Goal: Transaction & Acquisition: Download file/media

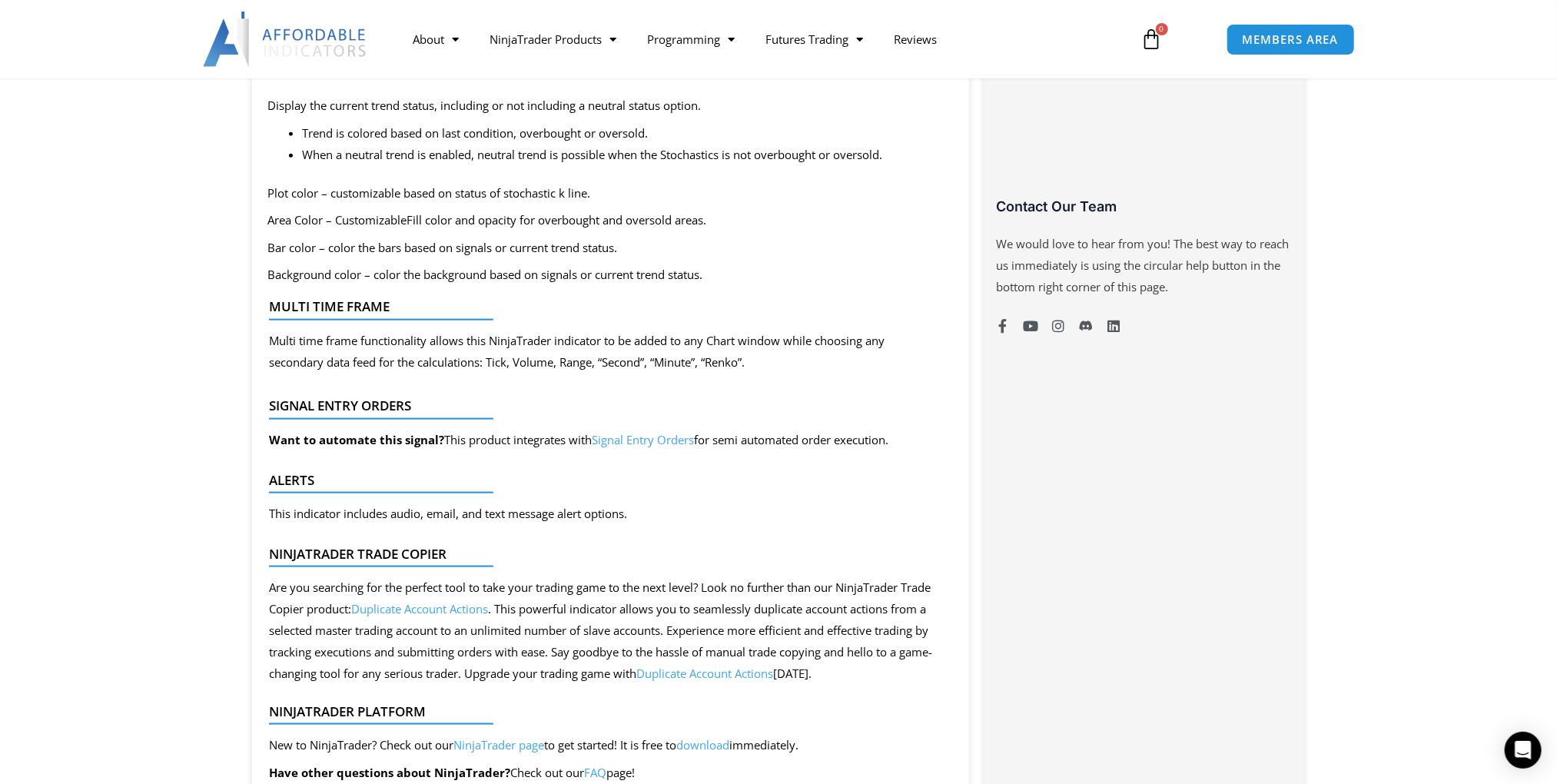
scroll to position [1076, 0]
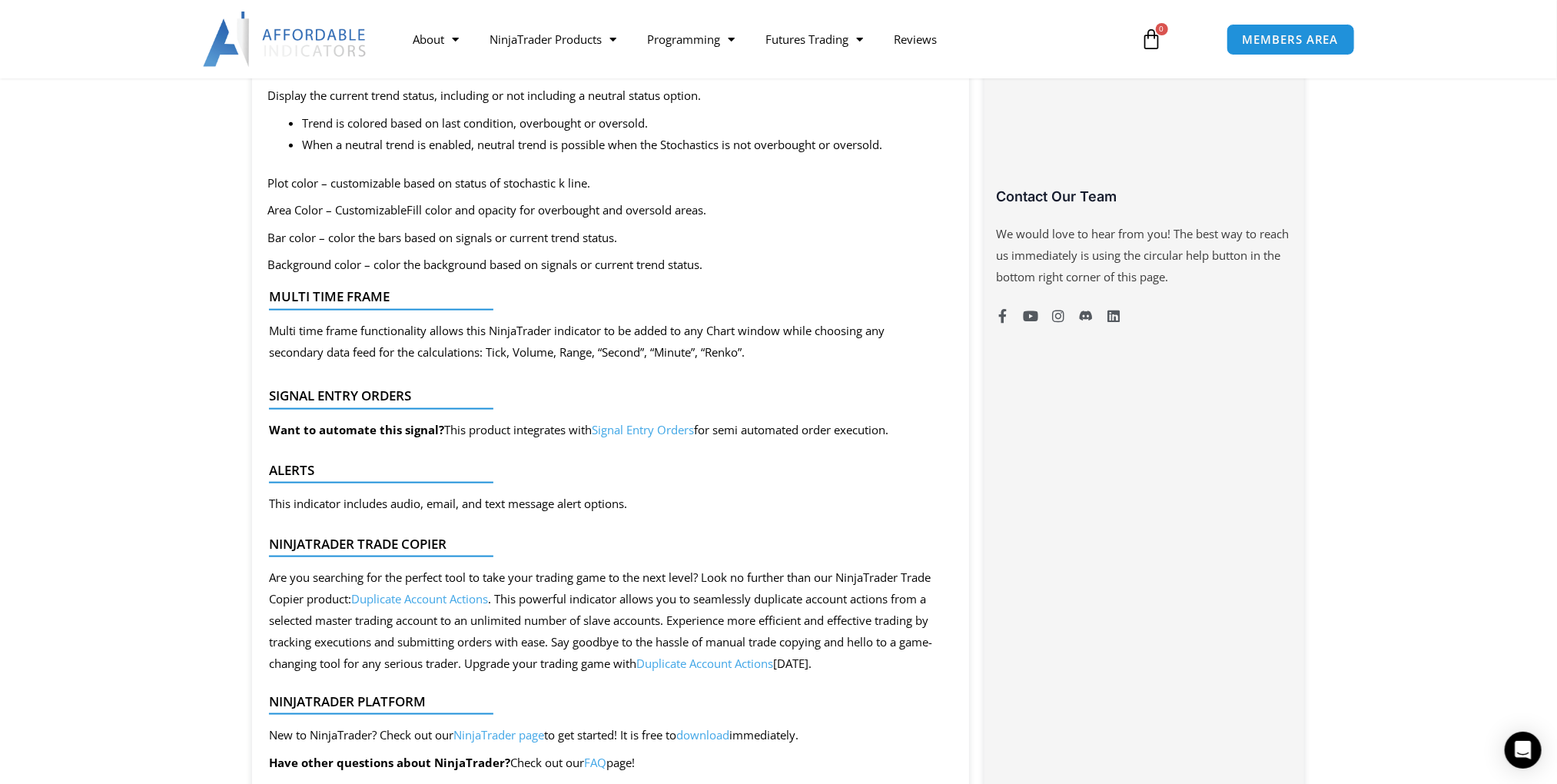
click at [657, 426] on link "Signal Entry Orders" at bounding box center [642, 429] width 102 height 16
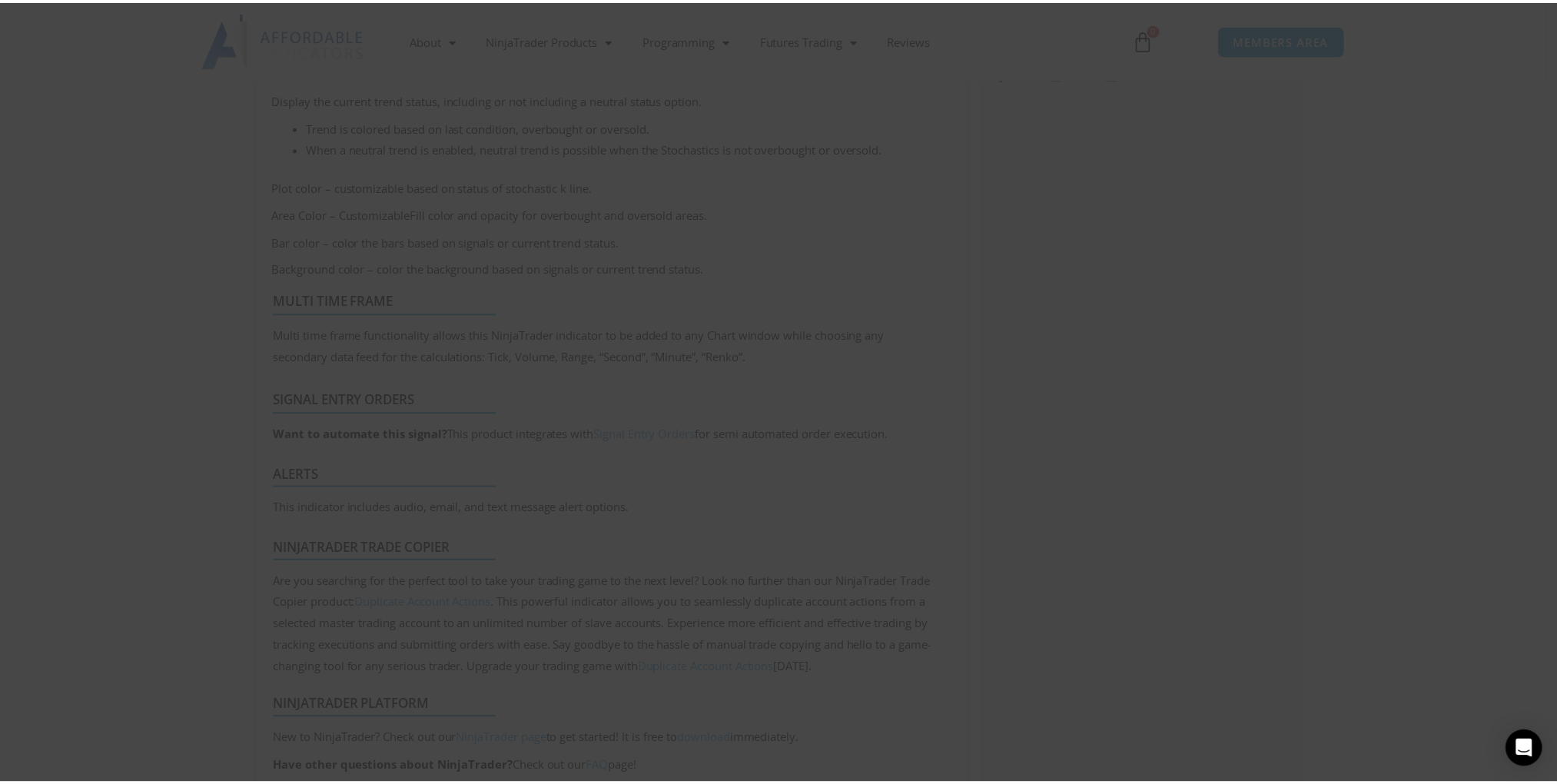
scroll to position [1076, 0]
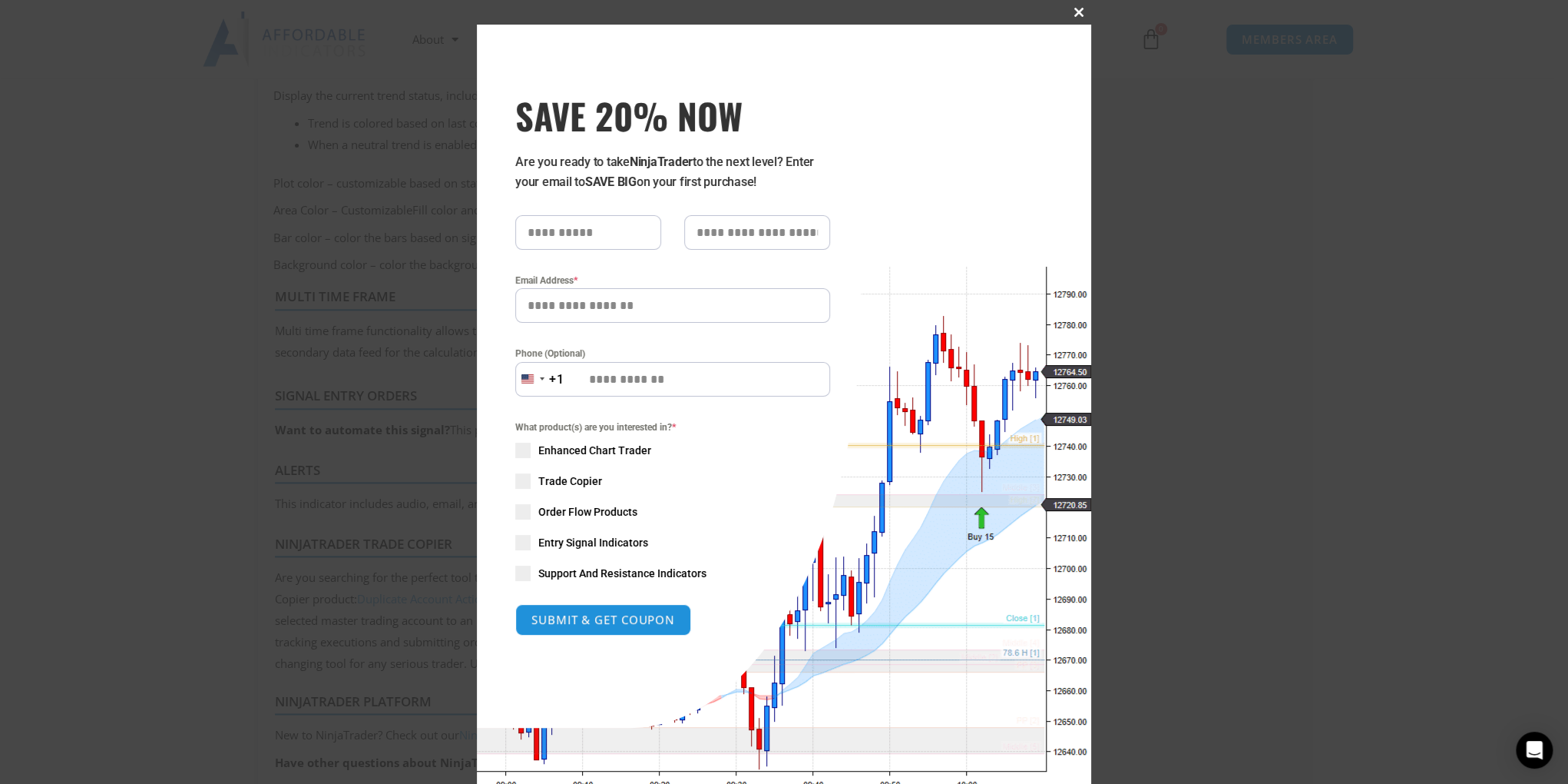
click at [1067, 14] on span "SAVE 20% NOW popup" at bounding box center [1079, 12] width 25 height 9
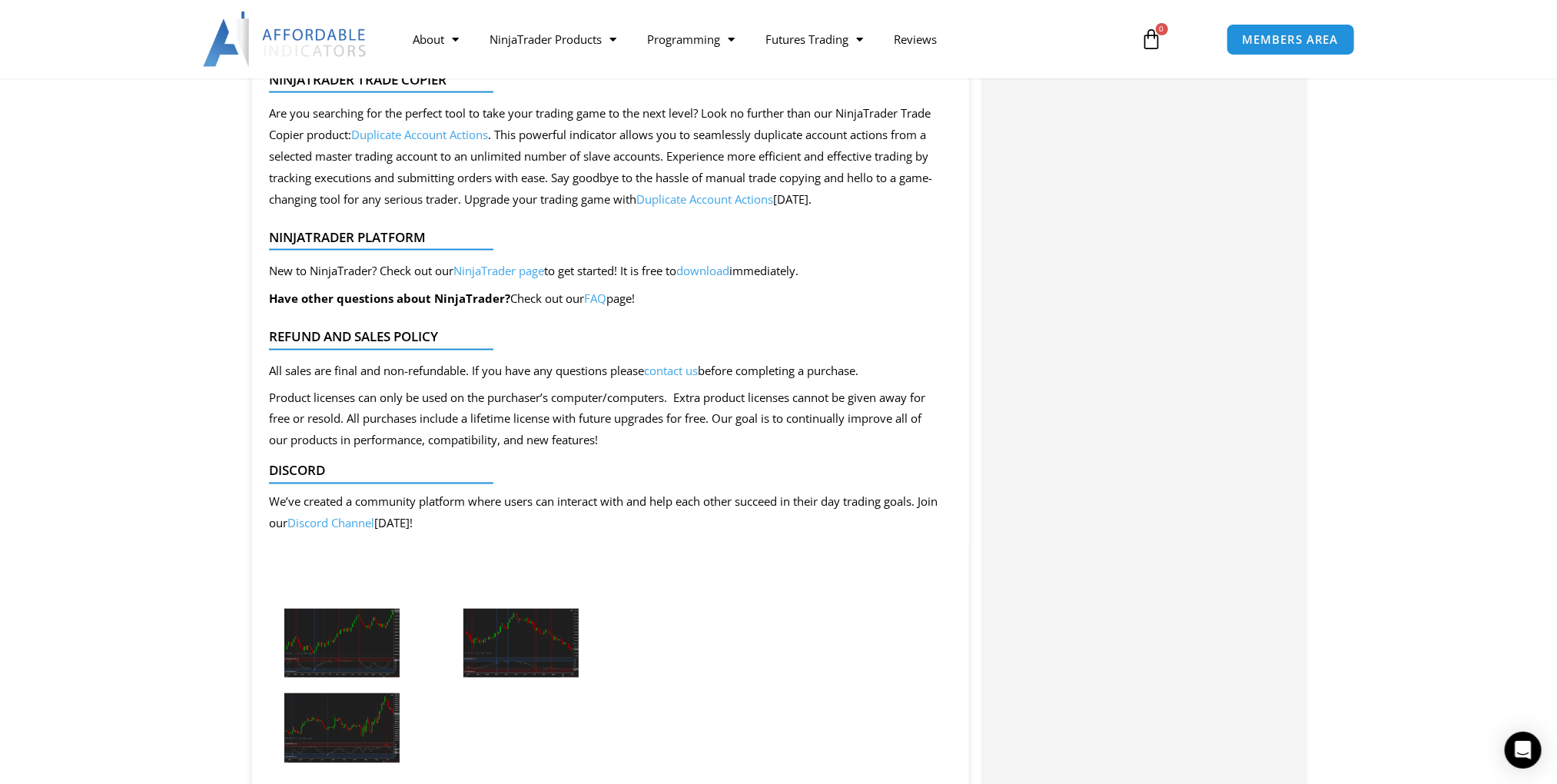
scroll to position [1614, 0]
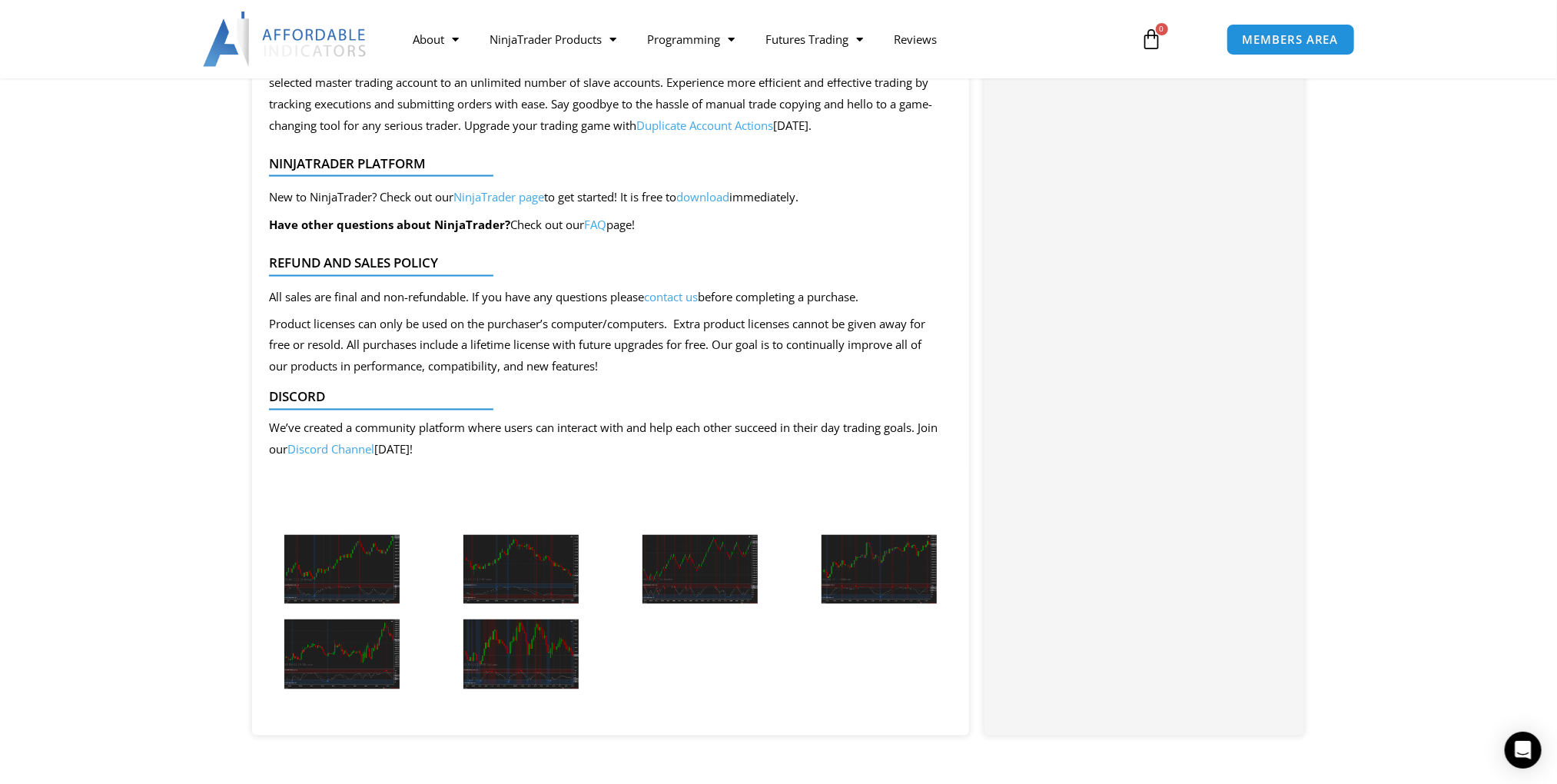
click at [340, 569] on img at bounding box center [342, 569] width 116 height 70
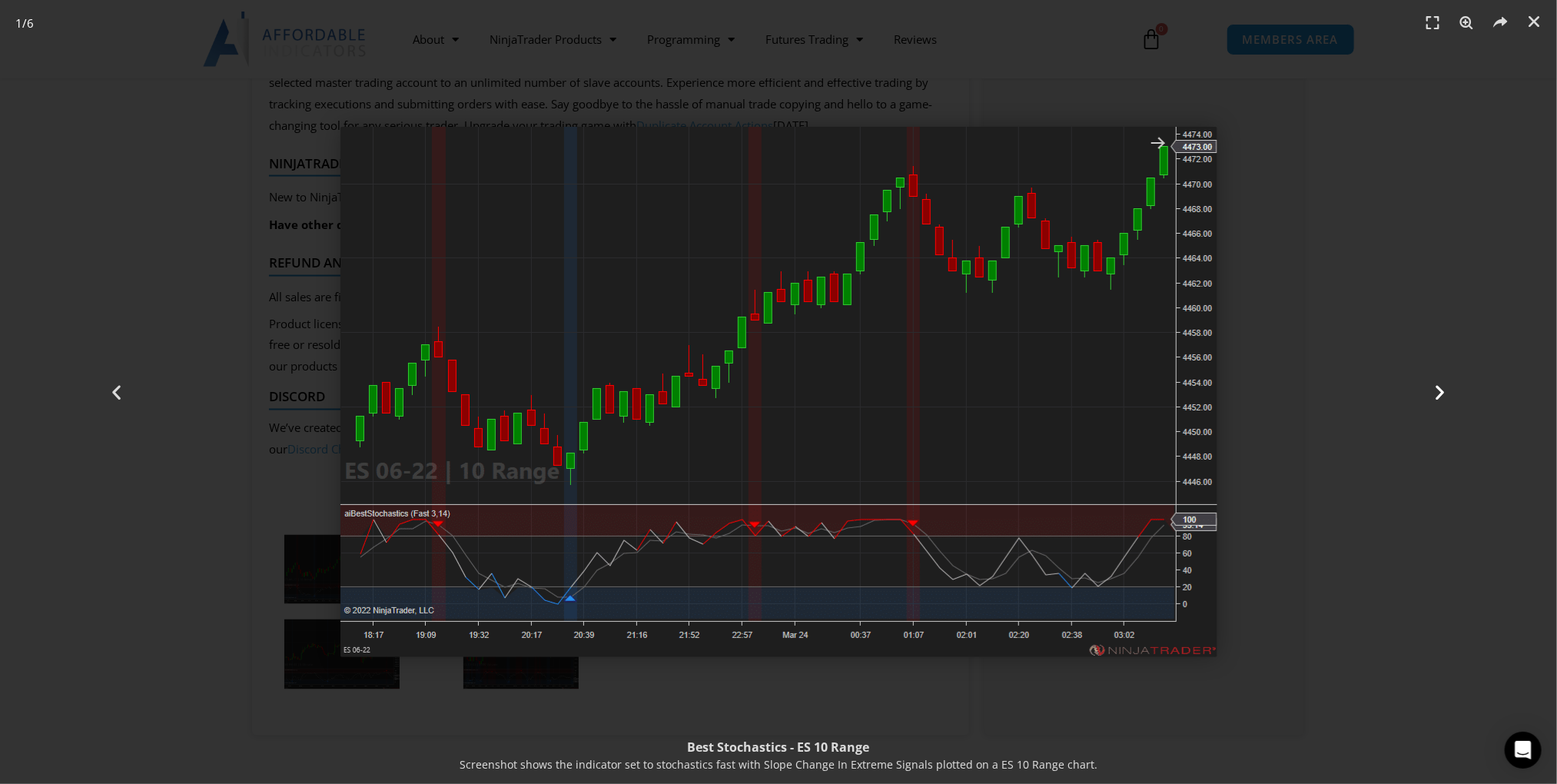
click at [1441, 392] on icon "Next slide" at bounding box center [1440, 392] width 19 height 19
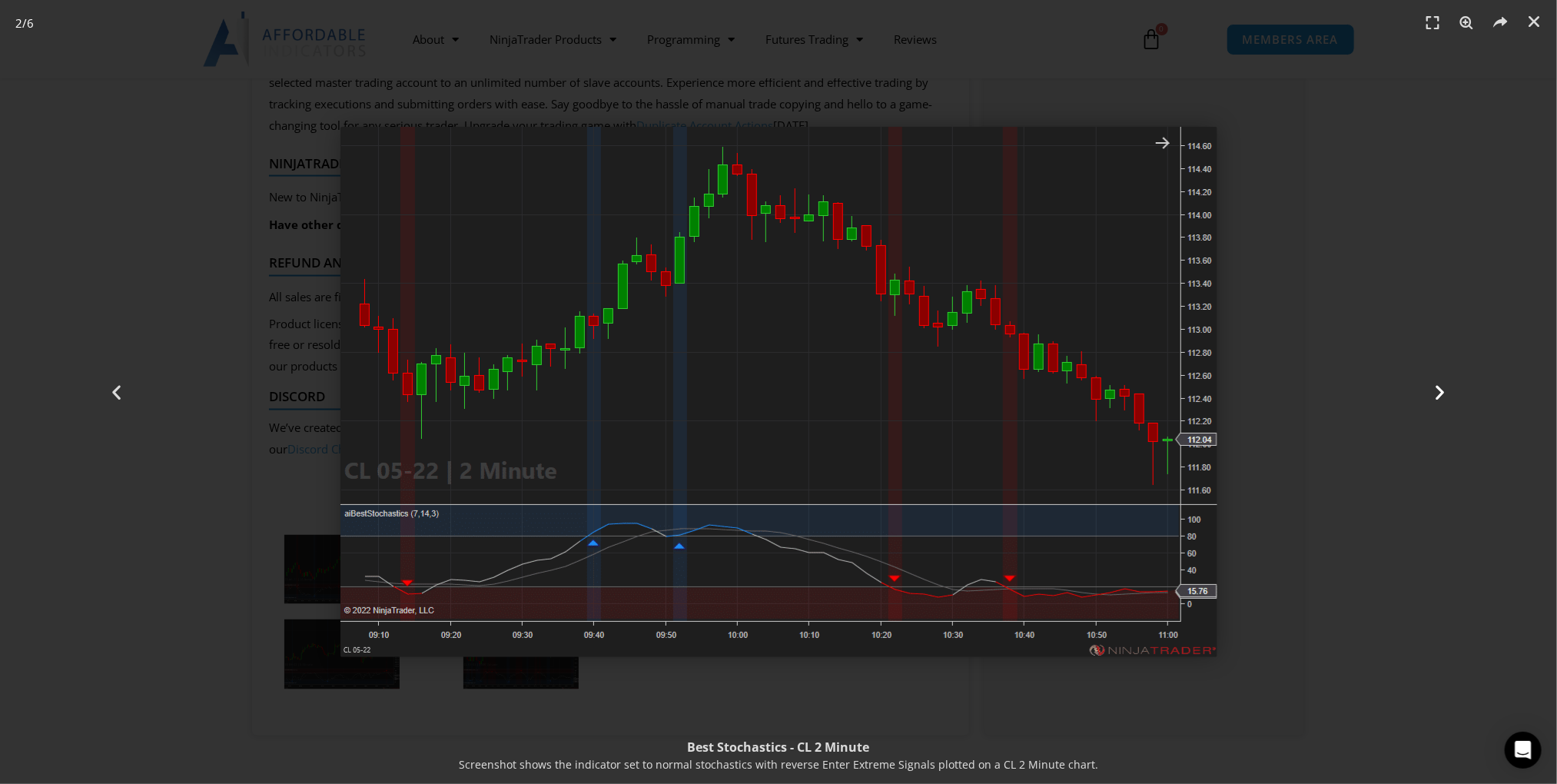
click at [1435, 403] on div "Next" at bounding box center [1440, 392] width 234 height 784
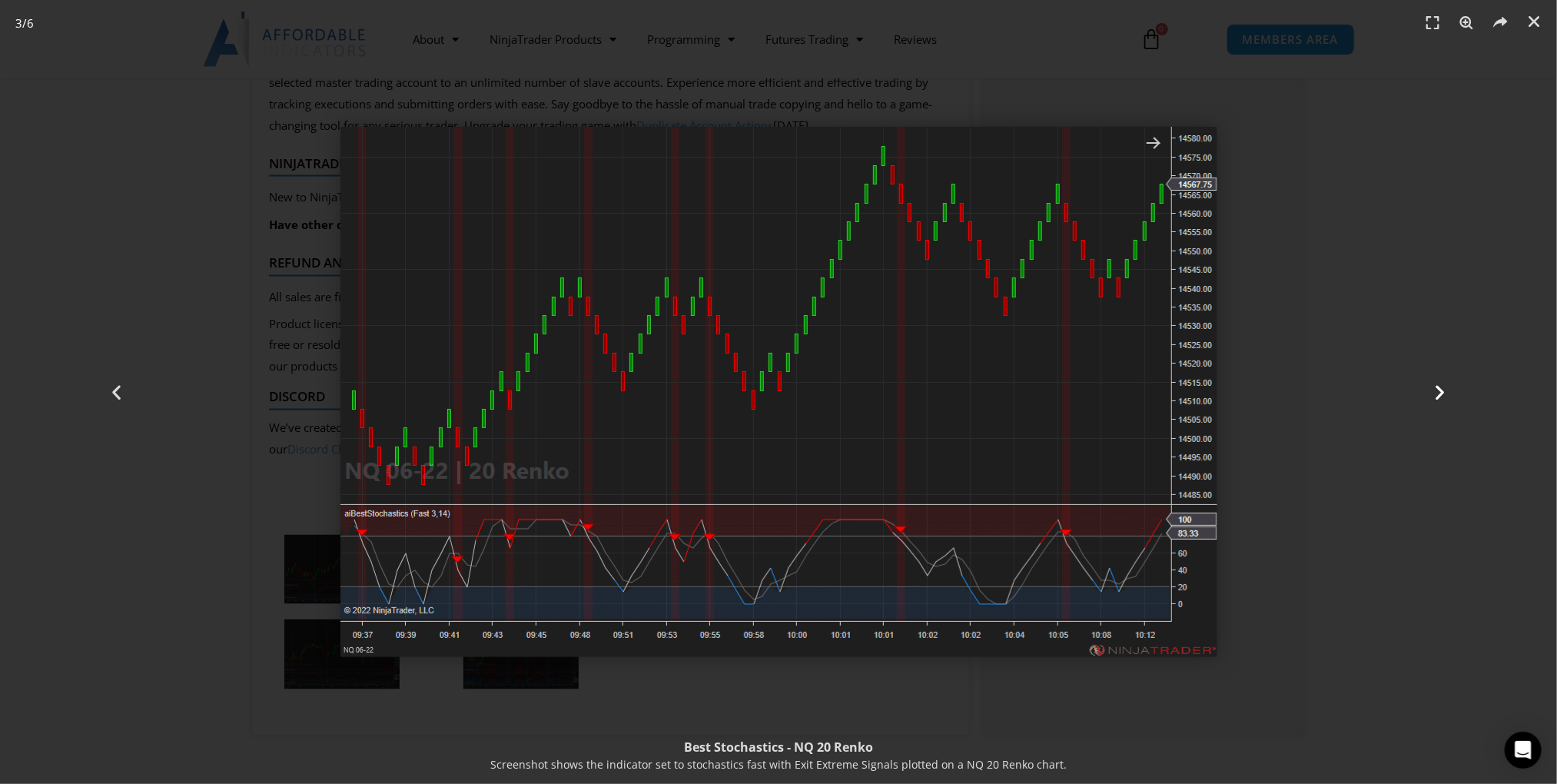
click at [1436, 402] on div "Next" at bounding box center [1440, 392] width 234 height 784
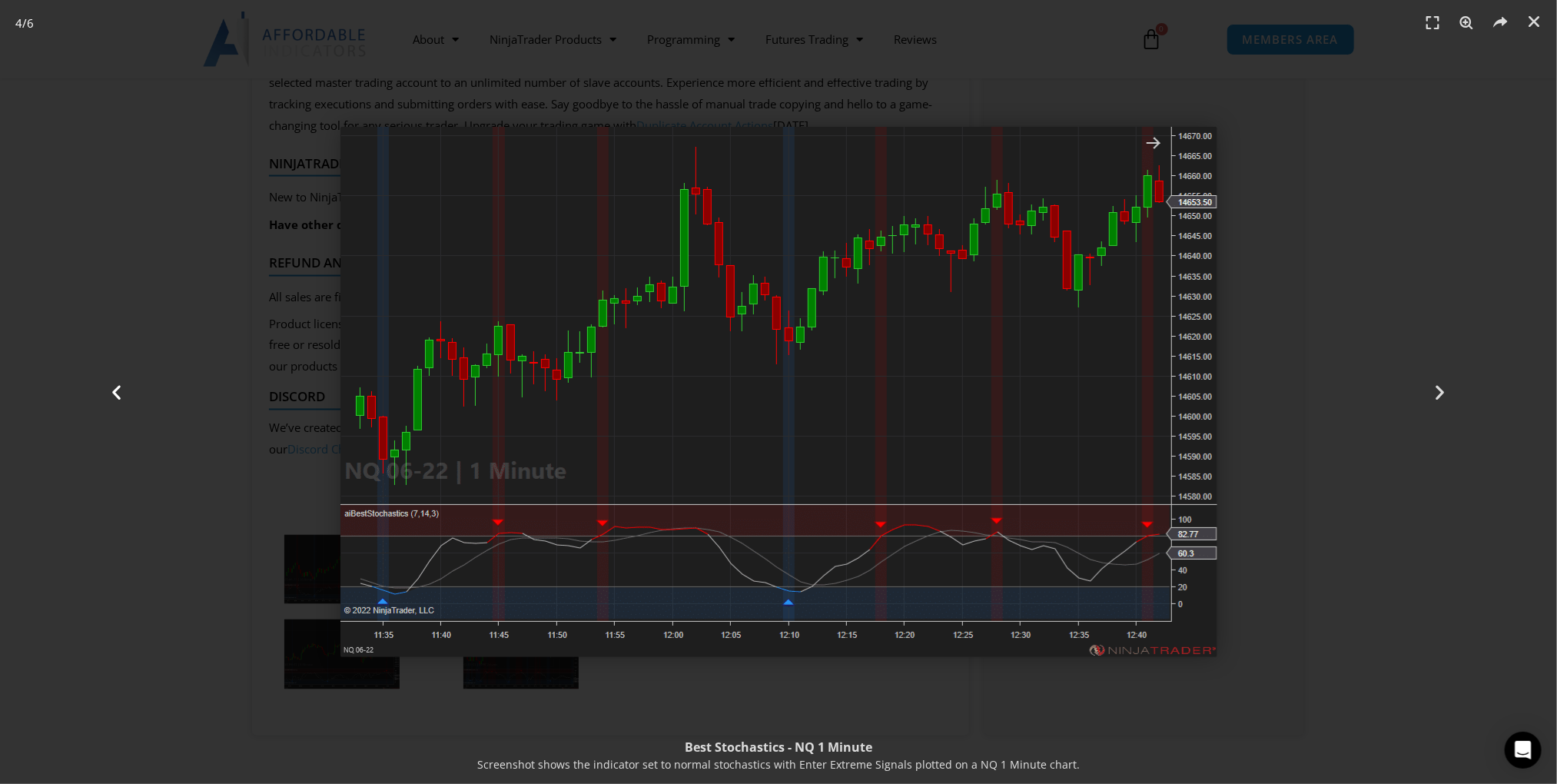
click at [116, 392] on icon "Previous slide" at bounding box center [116, 392] width 19 height 19
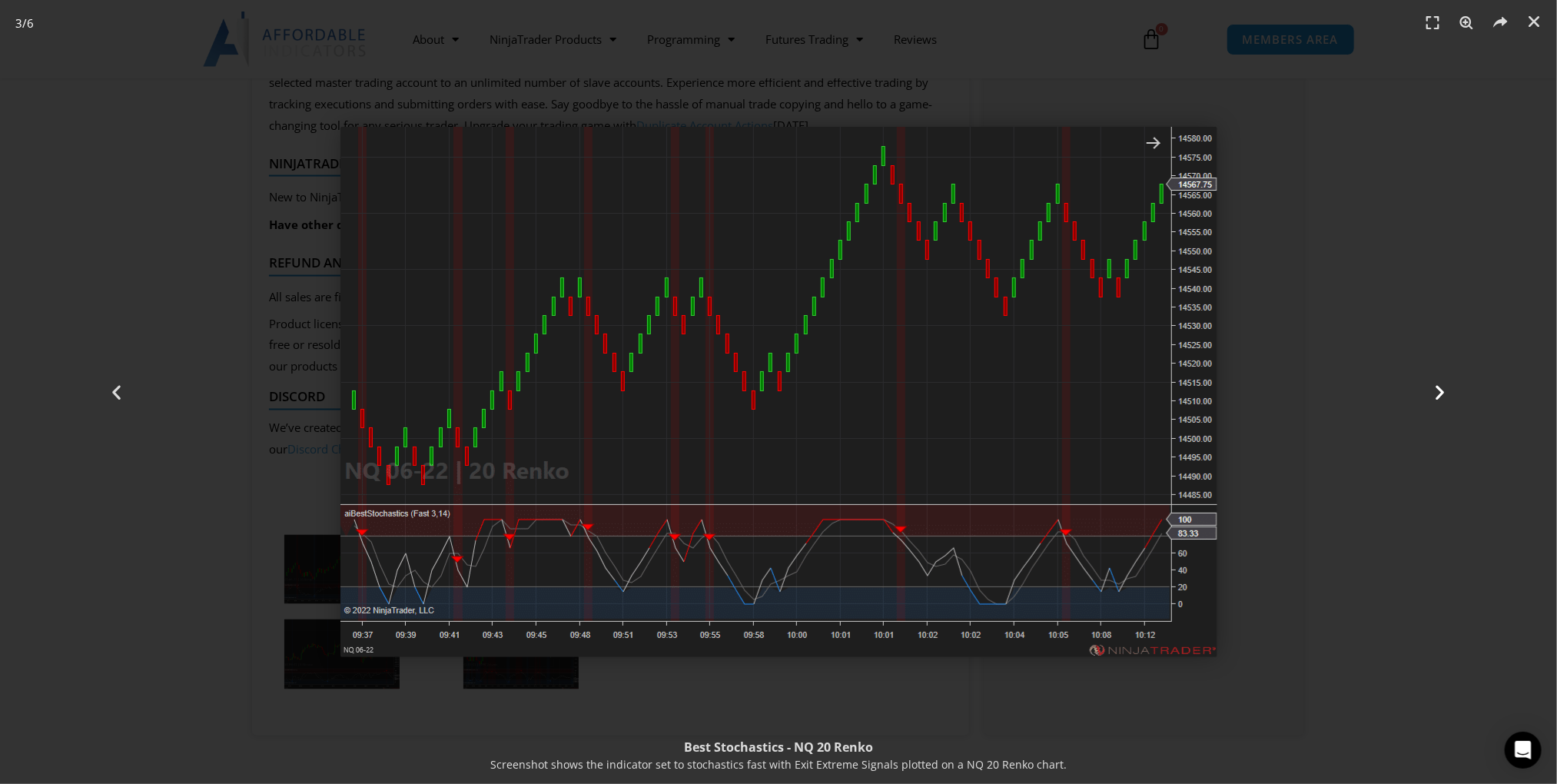
click at [1445, 395] on icon "Next slide" at bounding box center [1440, 392] width 19 height 19
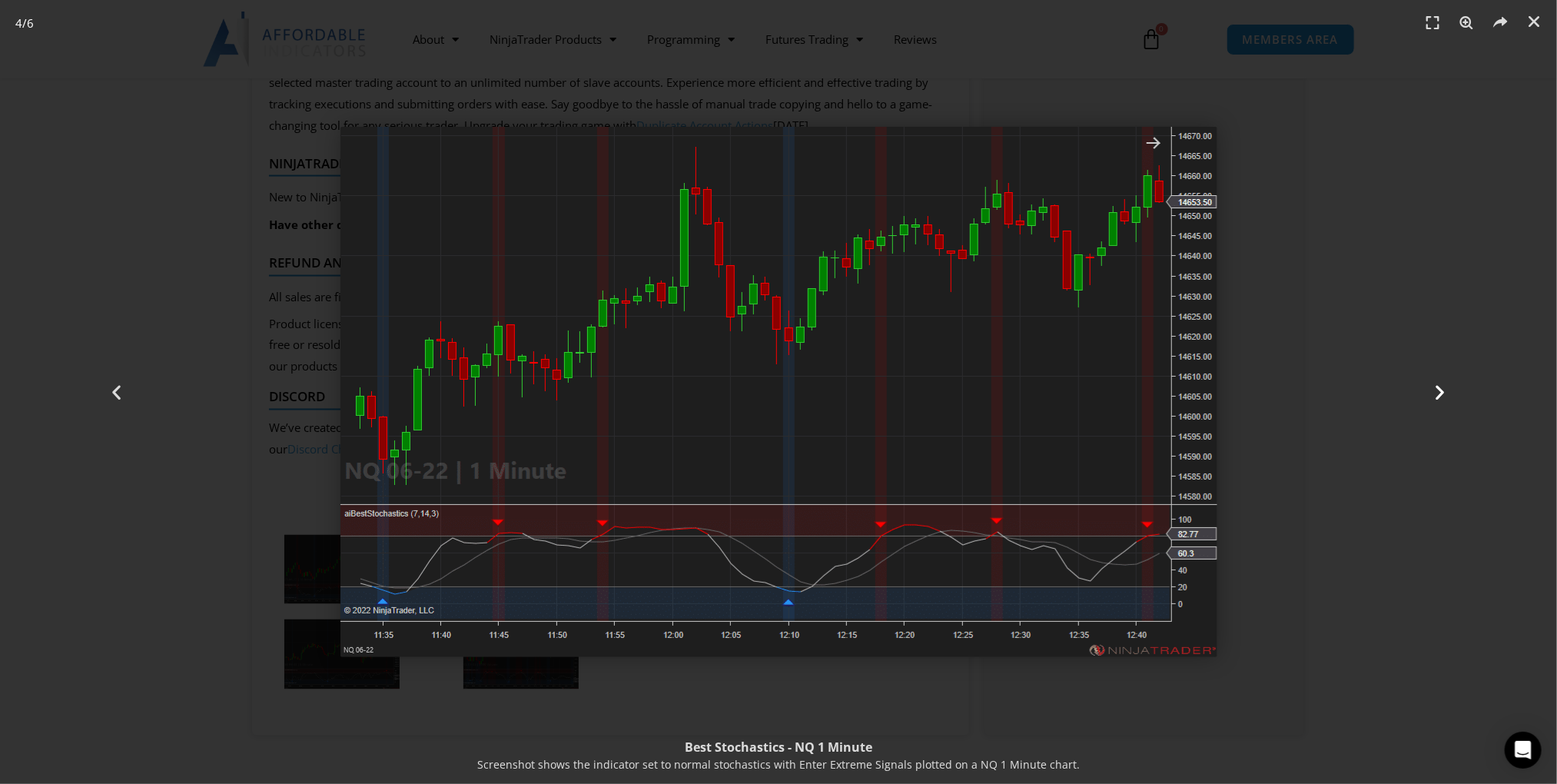
click at [1445, 395] on icon "Next slide" at bounding box center [1440, 392] width 19 height 19
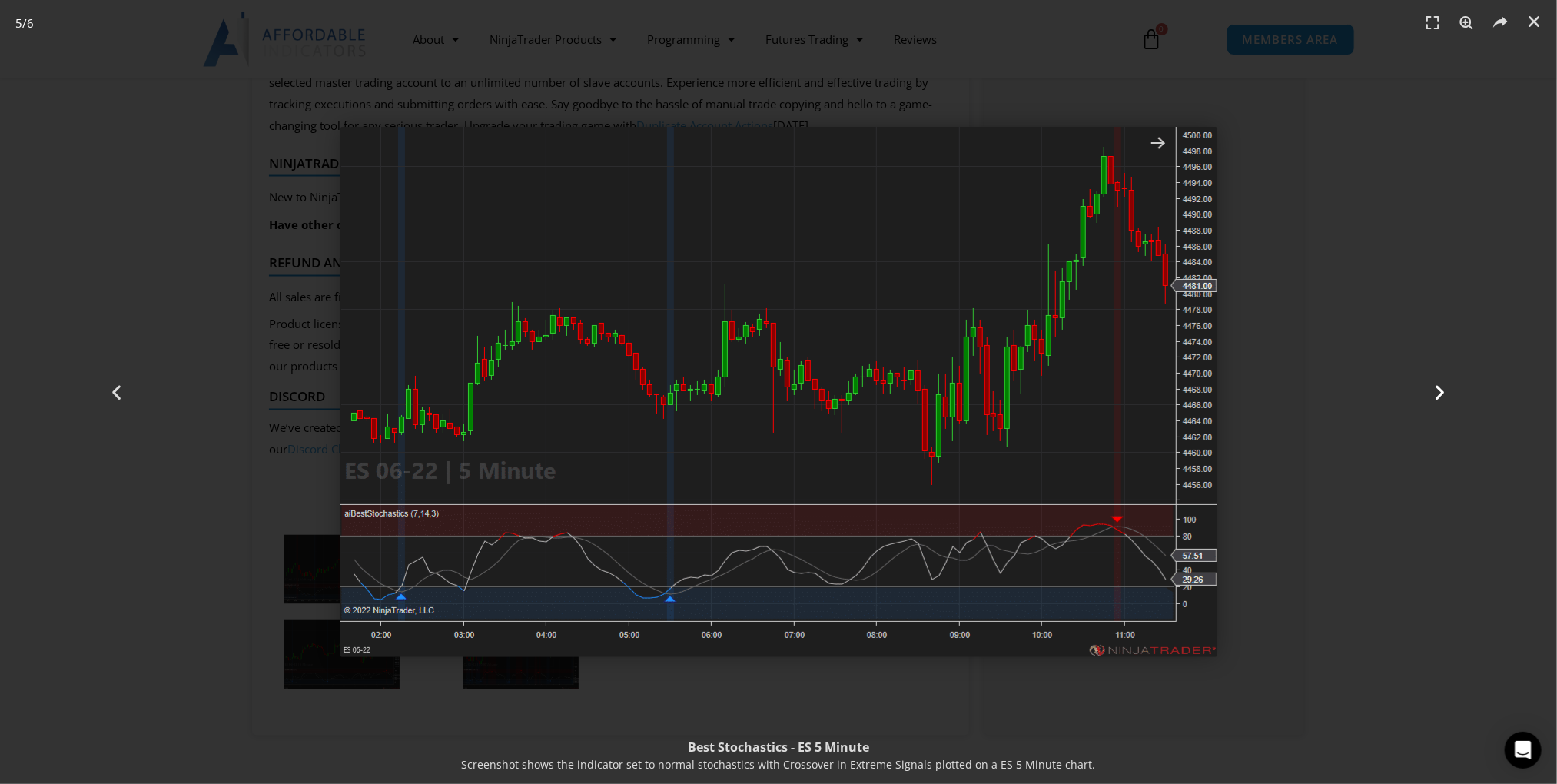
click at [1430, 386] on icon "Next slide" at bounding box center [1440, 392] width 19 height 19
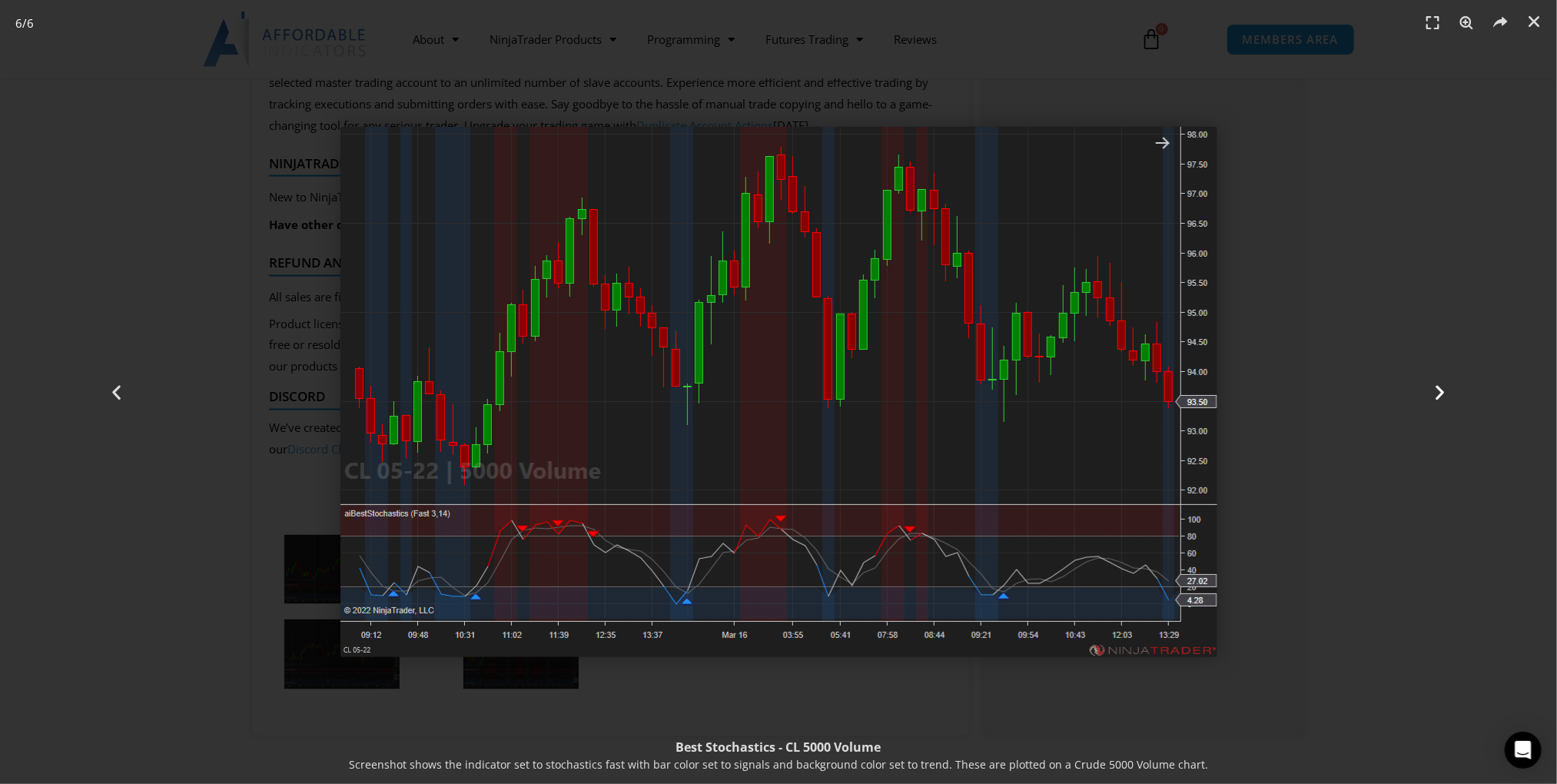
click at [1441, 392] on icon "Next slide" at bounding box center [1440, 392] width 19 height 19
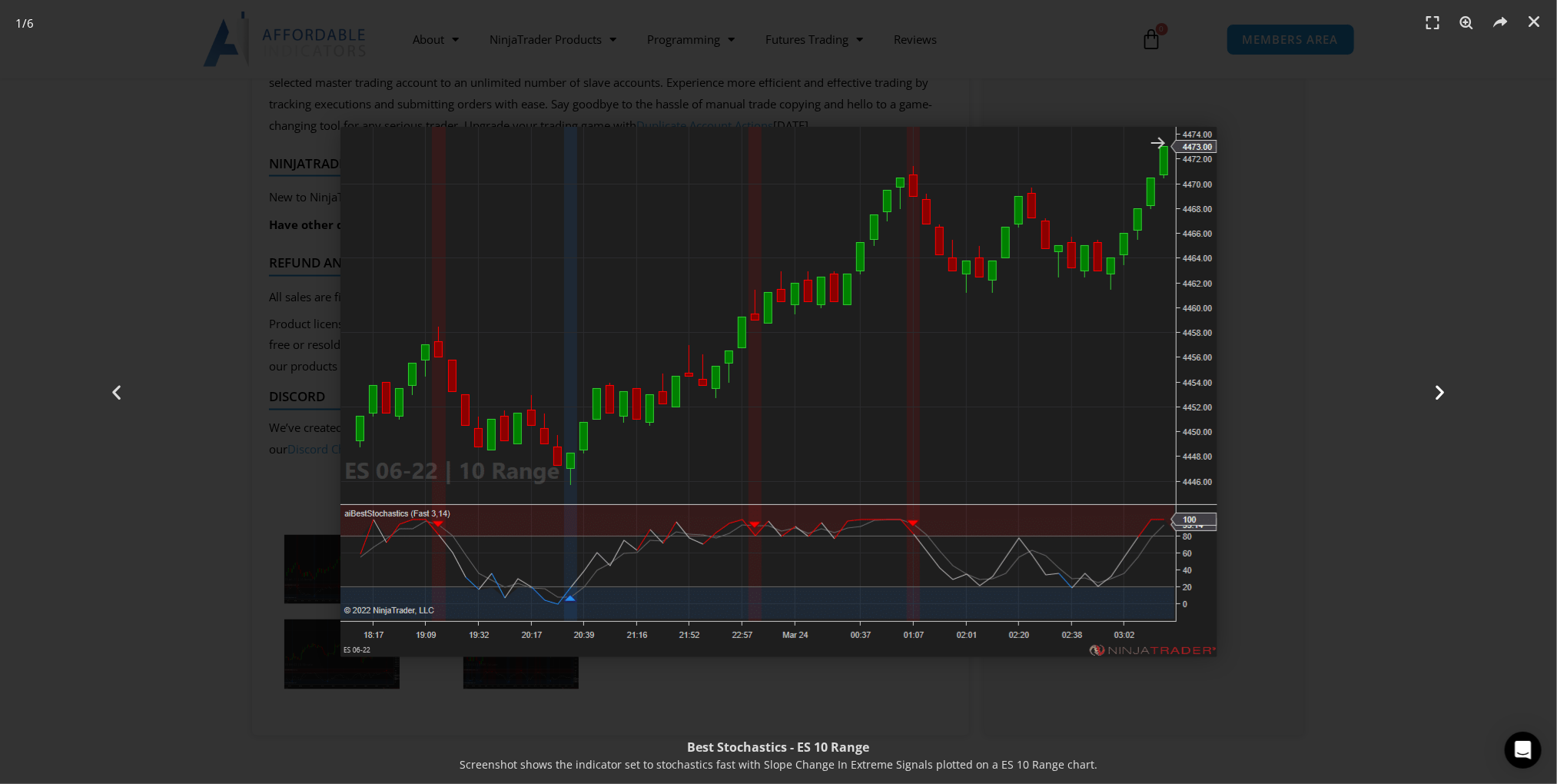
click at [1441, 392] on icon "Next slide" at bounding box center [1440, 392] width 19 height 19
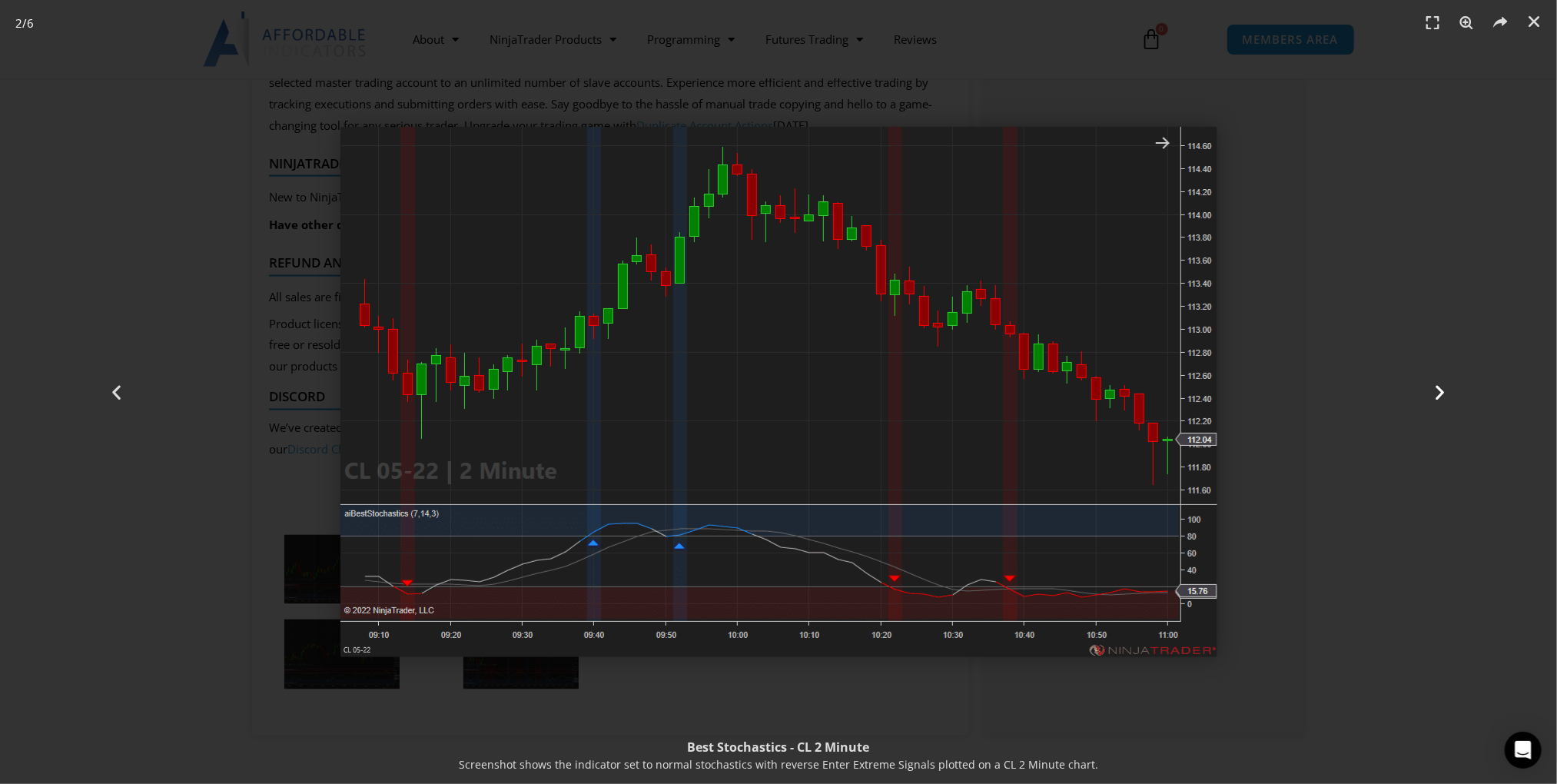
click at [1441, 392] on icon "Next slide" at bounding box center [1440, 392] width 19 height 19
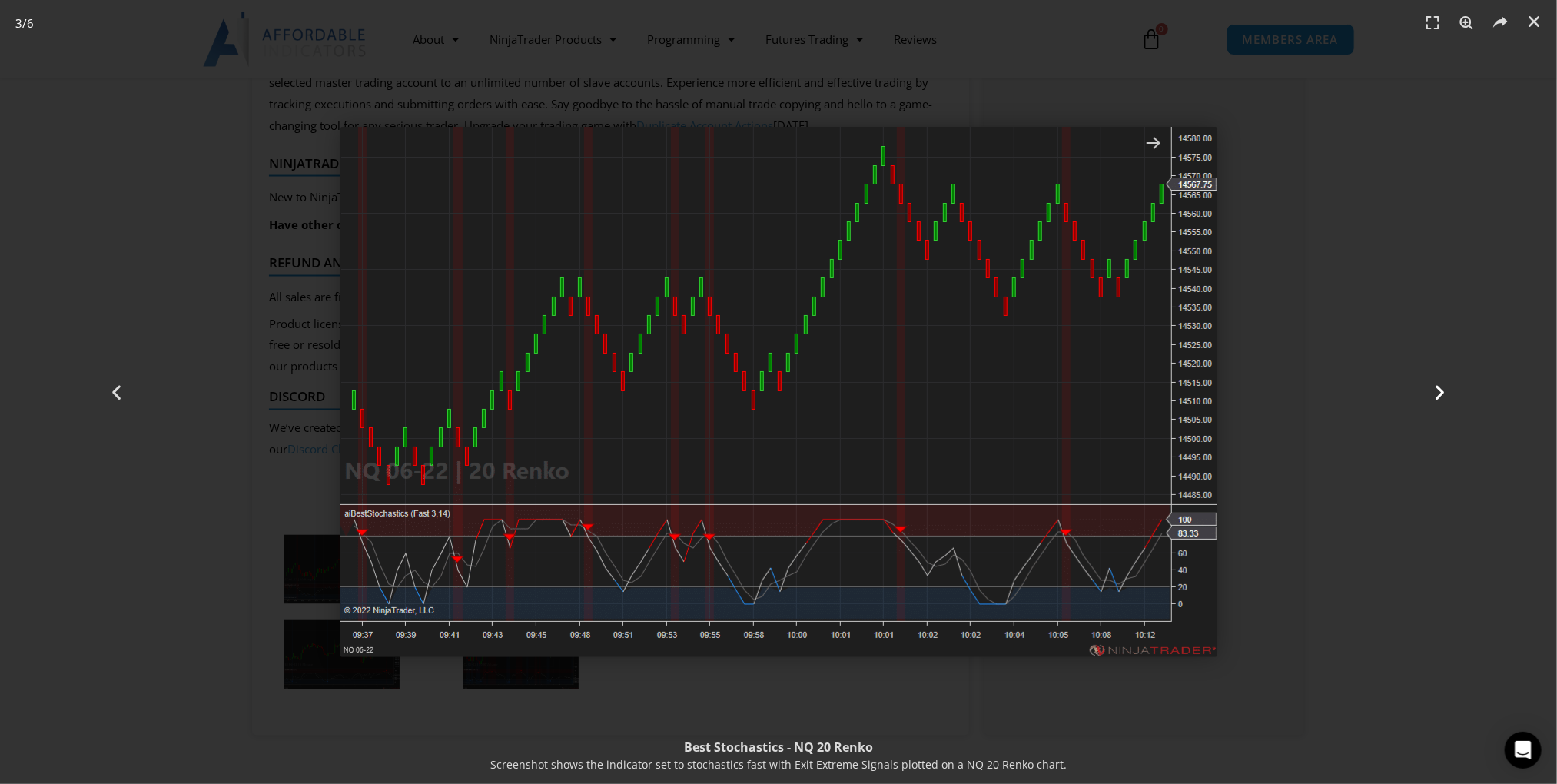
click at [1441, 392] on icon "Next slide" at bounding box center [1440, 392] width 19 height 19
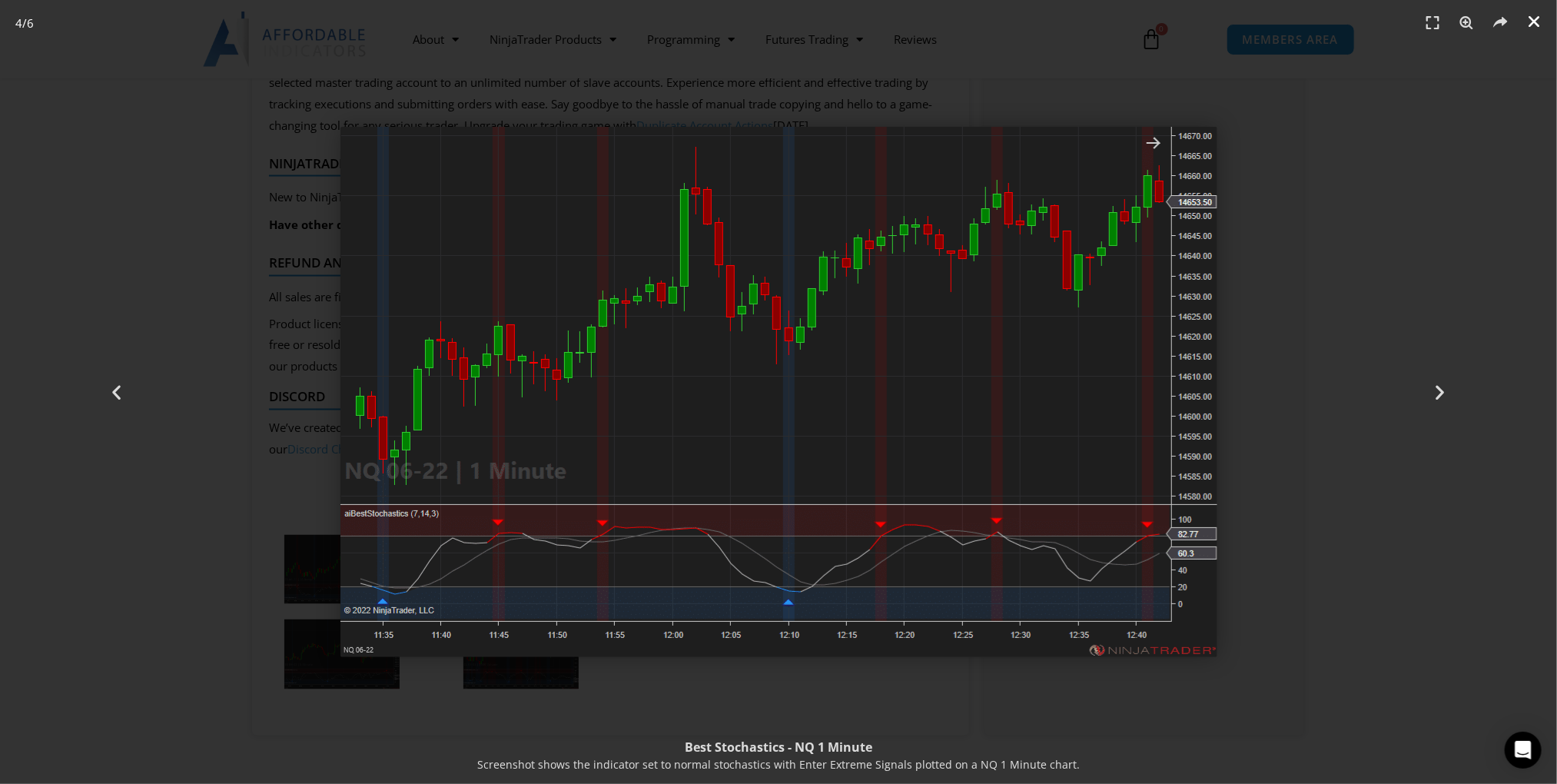
click at [1534, 25] on icon "Close (Esc)" at bounding box center [1533, 21] width 16 height 16
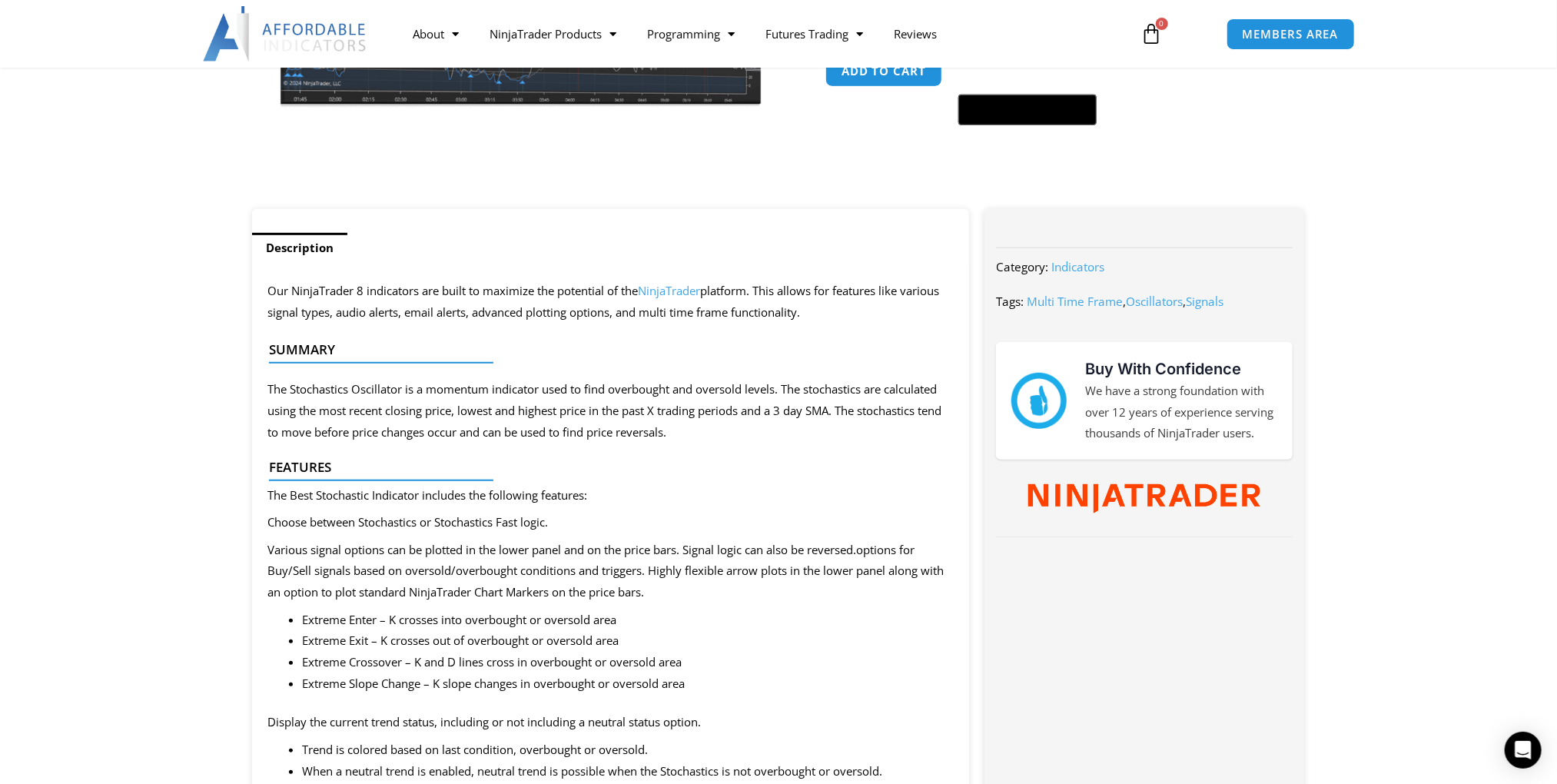
scroll to position [0, 0]
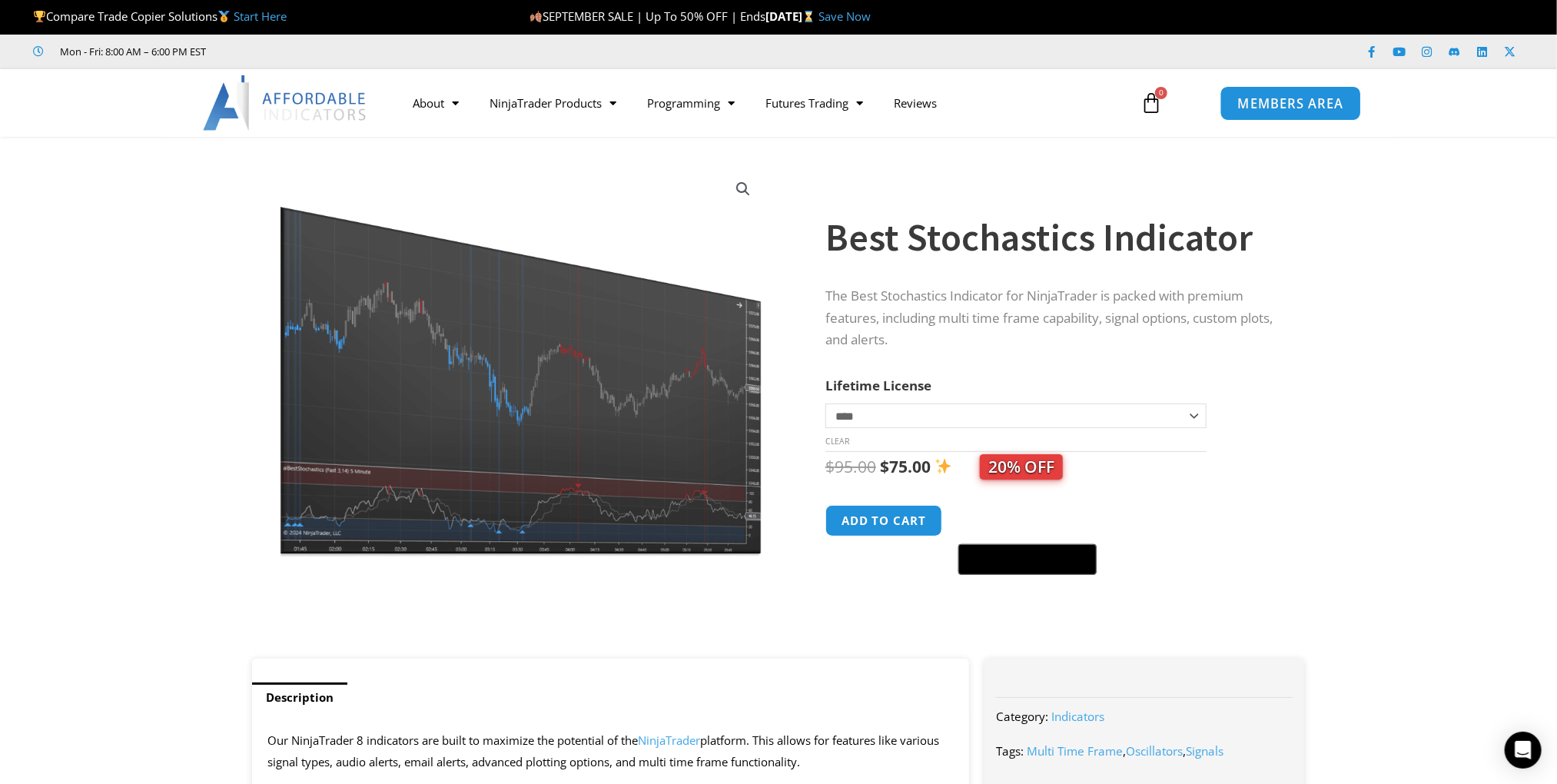
click at [1262, 108] on span "MEMBERS AREA" at bounding box center [1289, 104] width 105 height 13
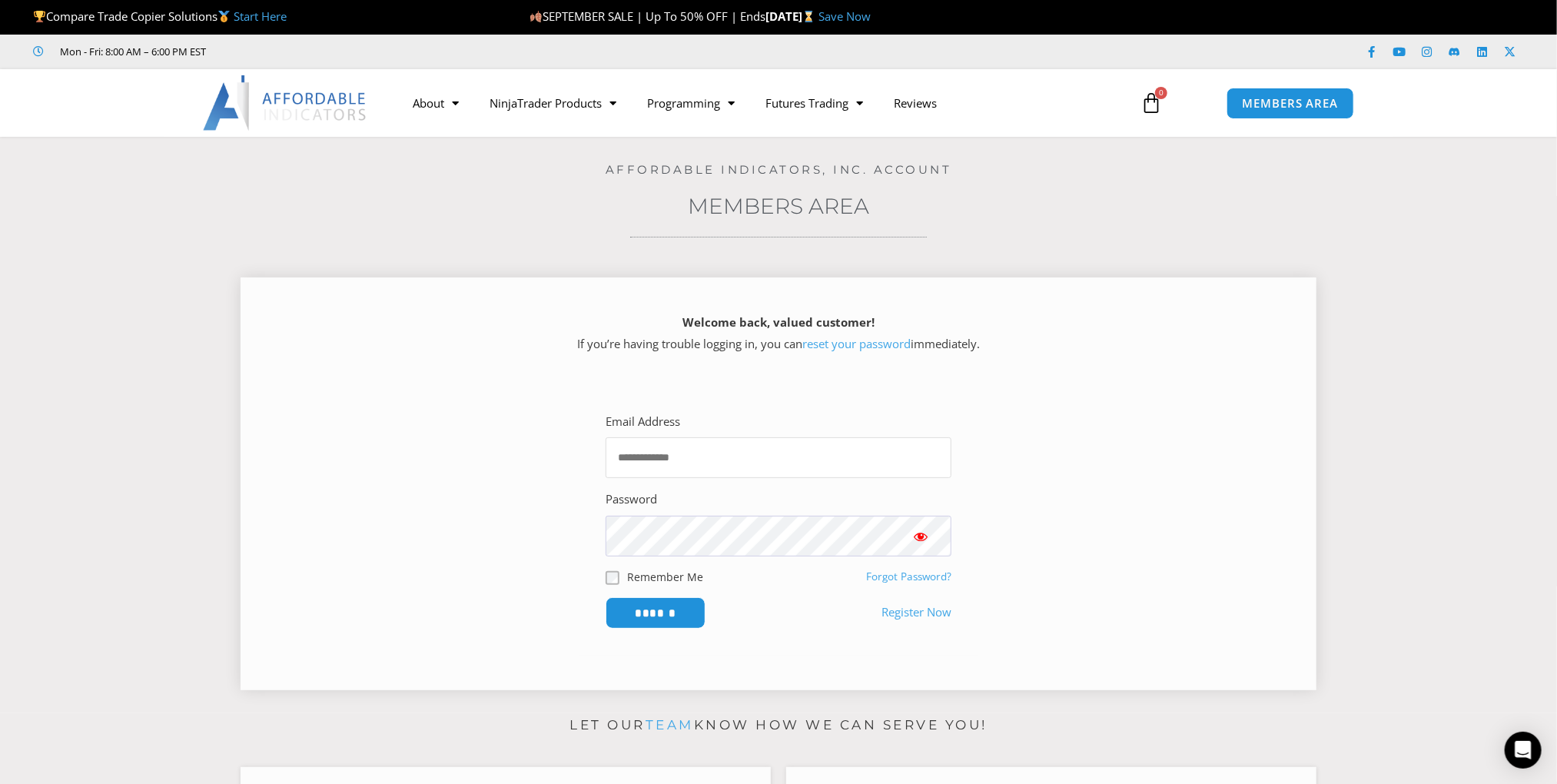
click at [771, 467] on input "Email Address" at bounding box center [778, 458] width 346 height 40
type input "**********"
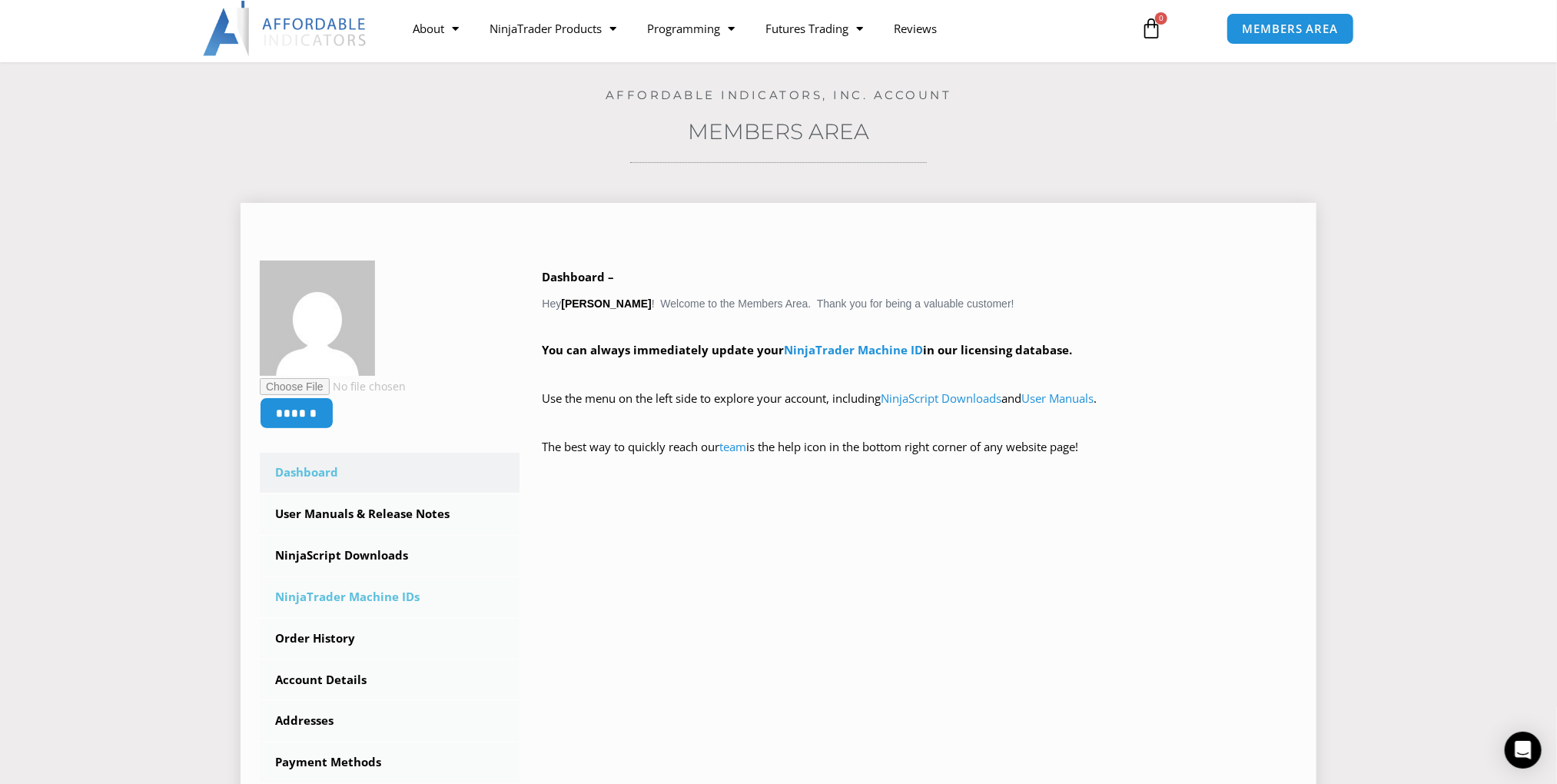
scroll to position [77, 0]
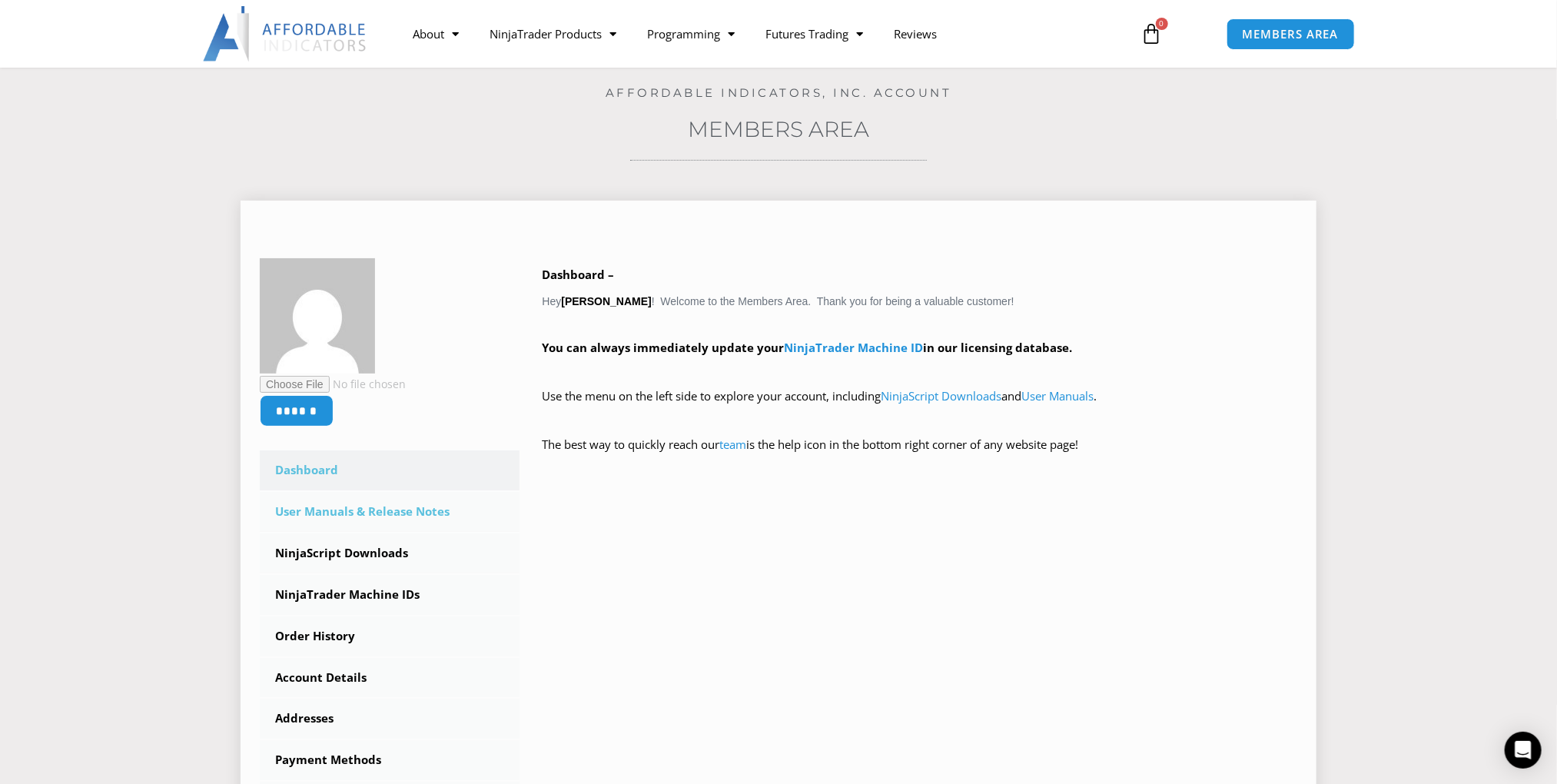
click at [446, 513] on link "User Manuals & Release Notes" at bounding box center [389, 512] width 260 height 40
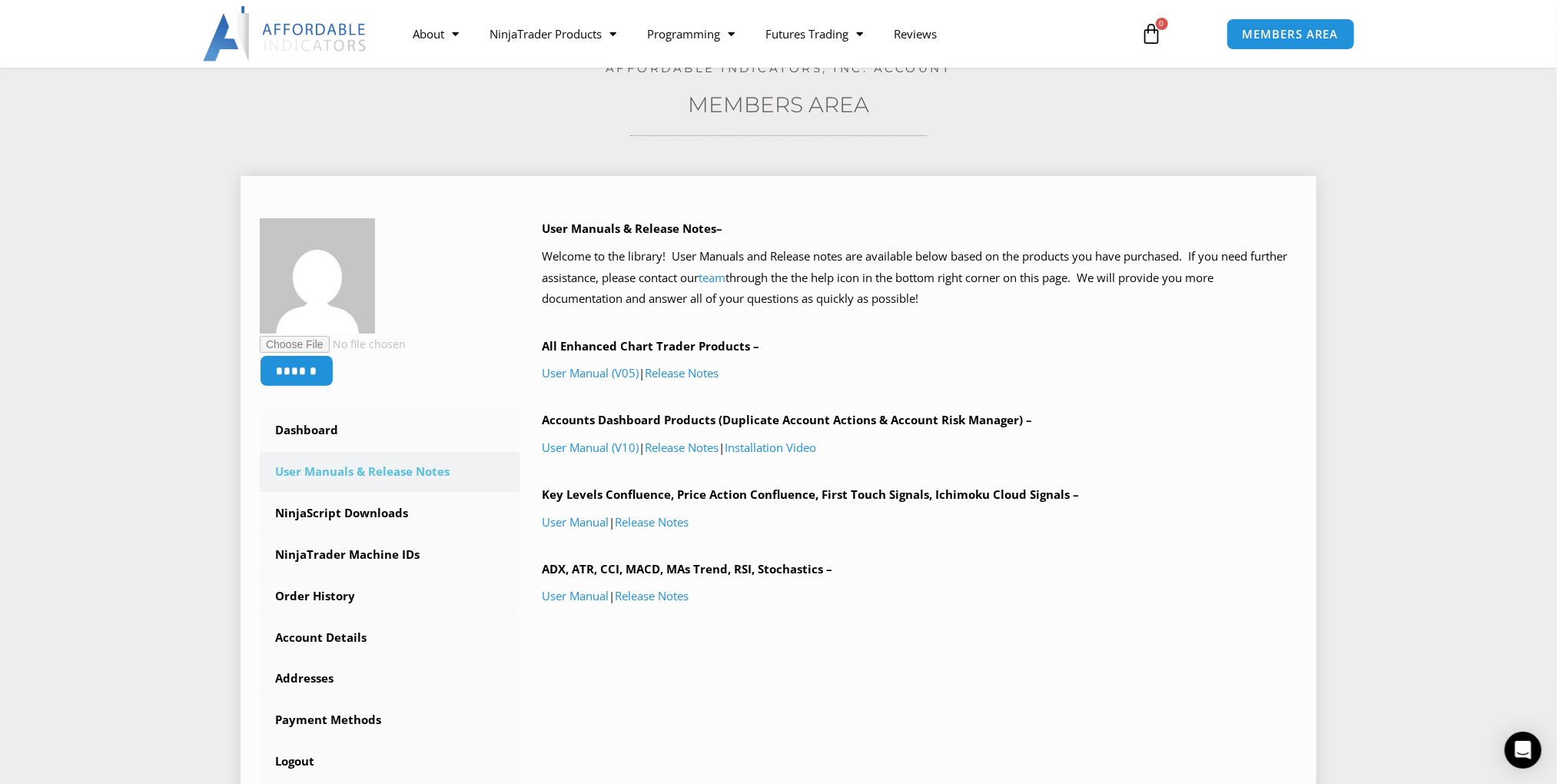
scroll to position [154, 0]
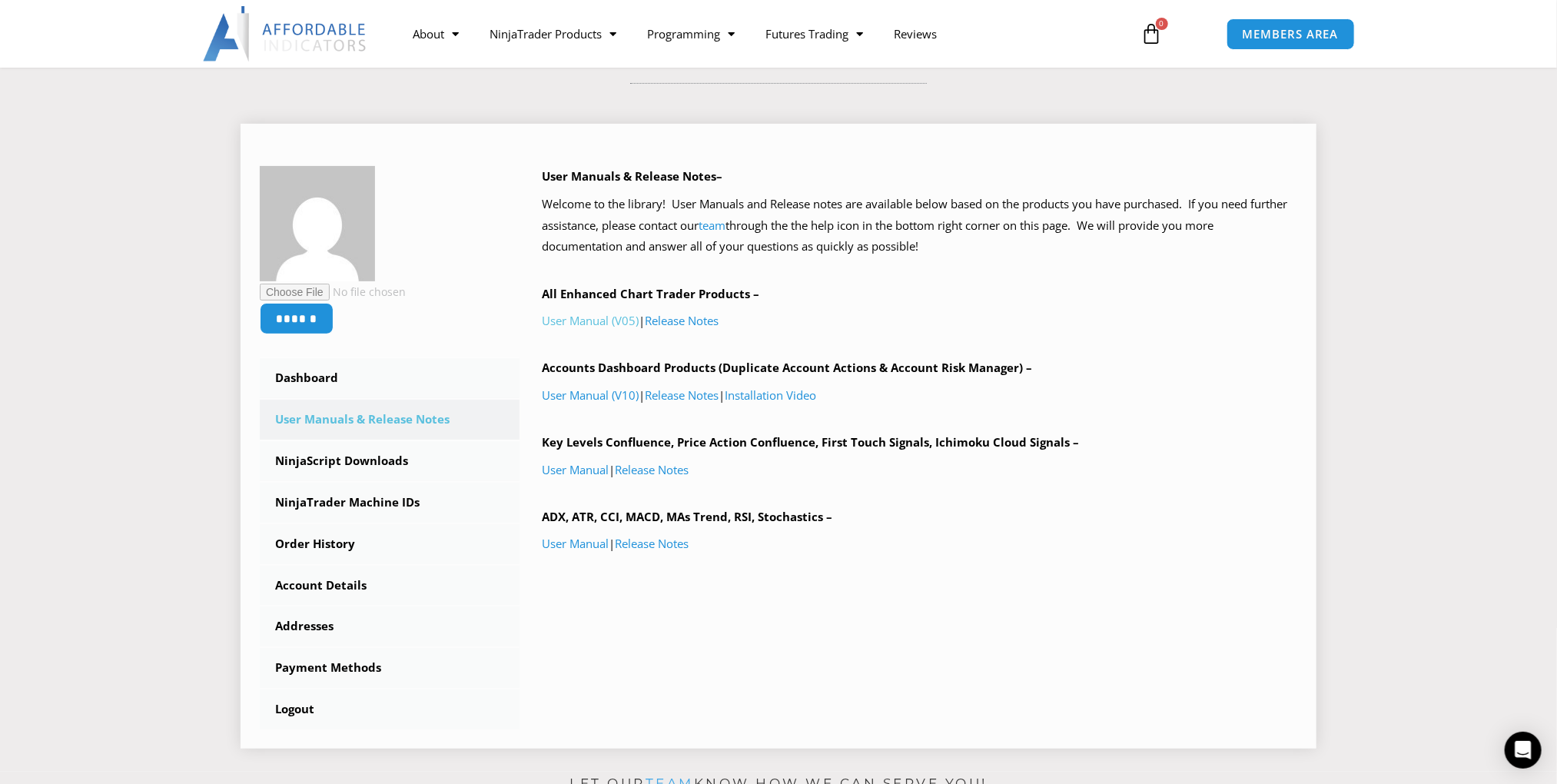
click at [615, 319] on link "User Manual (V05)" at bounding box center [591, 320] width 97 height 16
click at [609, 396] on link "User Manual (V10)" at bounding box center [591, 394] width 97 height 16
click at [571, 544] on link "User Manual" at bounding box center [576, 543] width 67 height 16
click at [581, 469] on link "User Manual" at bounding box center [576, 469] width 67 height 16
click at [369, 460] on link "NinjaScript Downloads" at bounding box center [389, 461] width 260 height 40
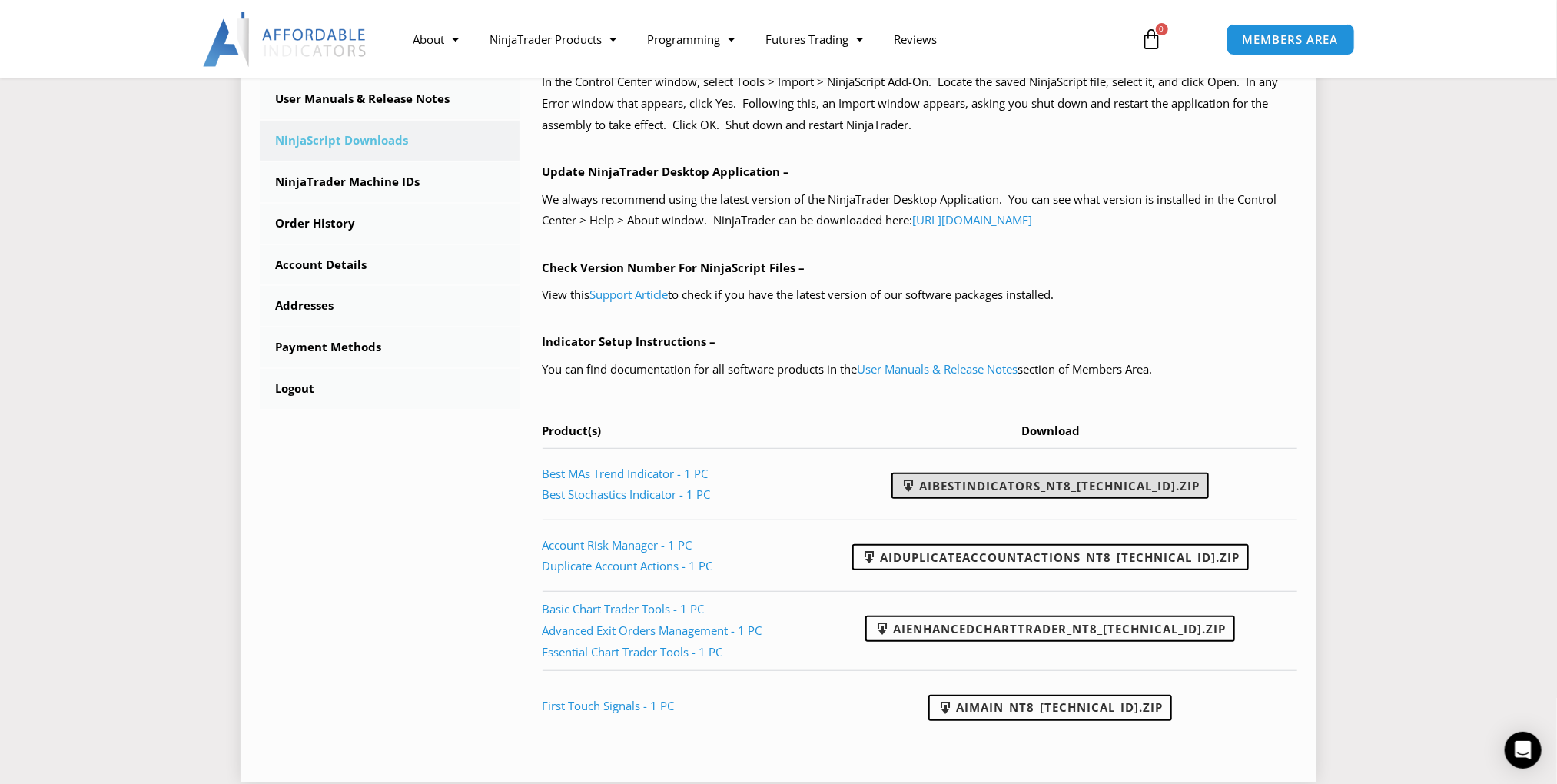
scroll to position [538, 0]
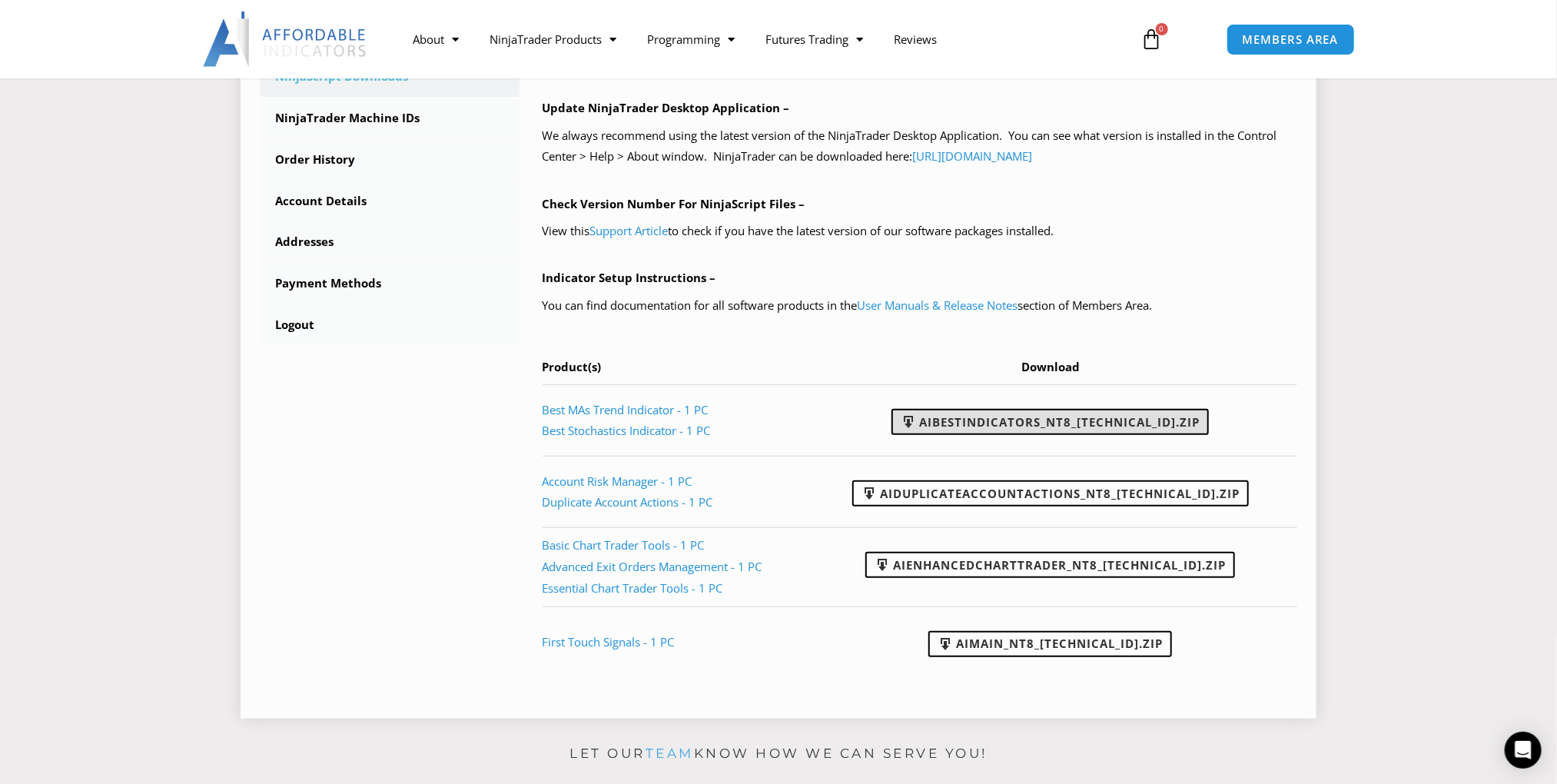
click at [1091, 417] on link "AIBestIndicators_NT8_[TECHNICAL_ID].zip" at bounding box center [1050, 422] width 317 height 26
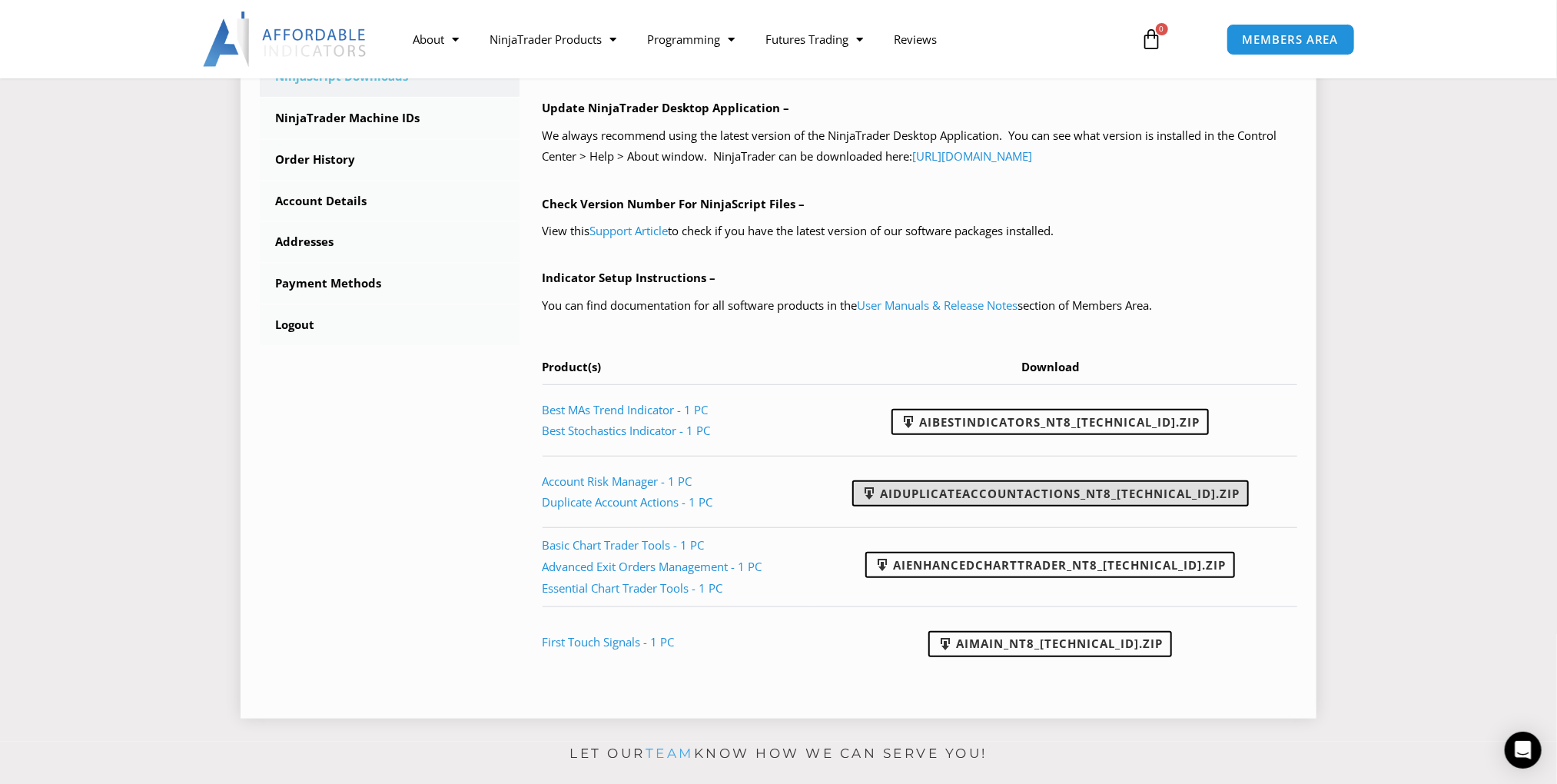
click at [1061, 491] on link "AIDuplicateAccountActions_NT8_[TECHNICAL_ID].zip" at bounding box center [1050, 493] width 396 height 26
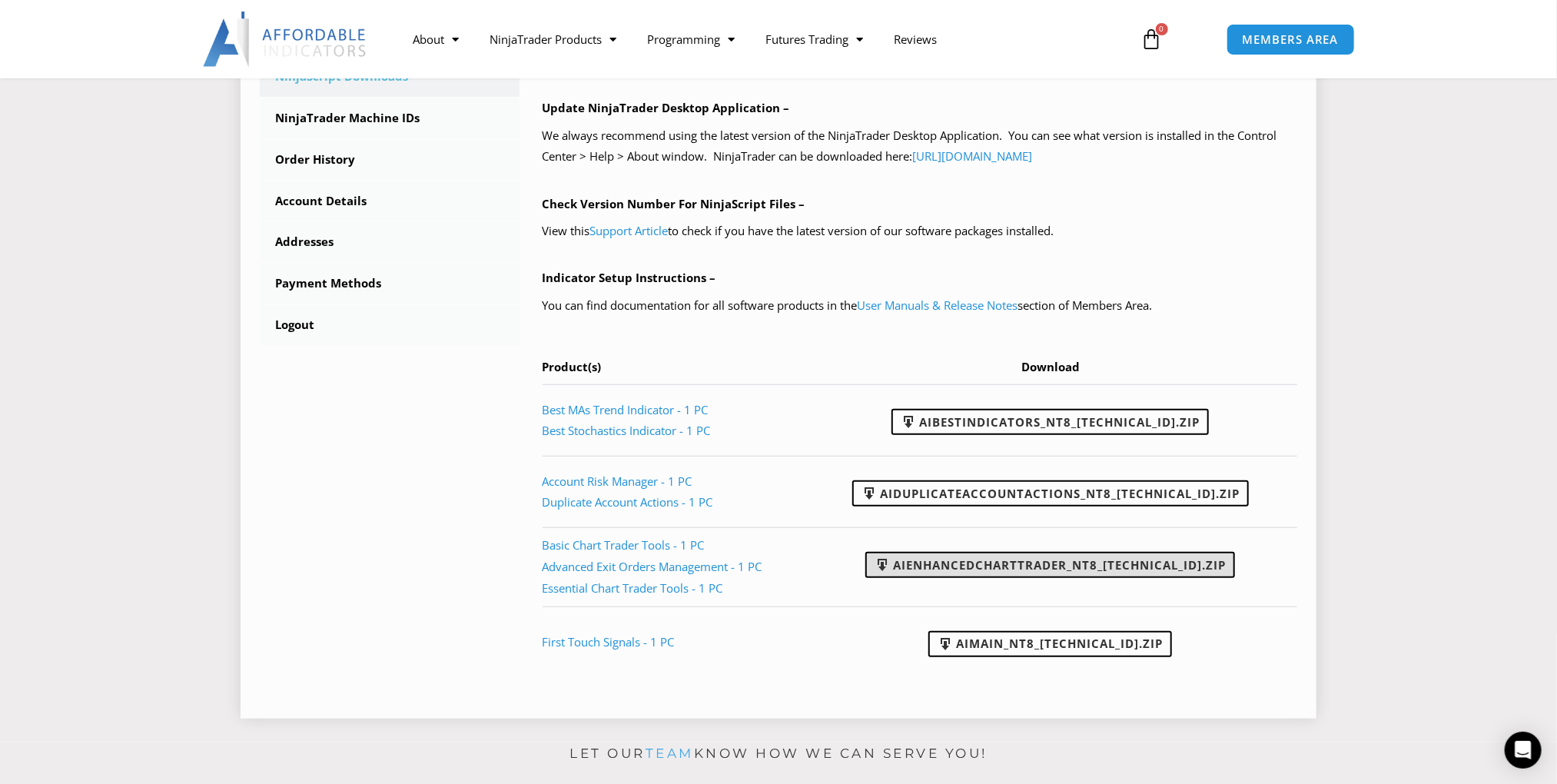
click at [1054, 559] on link "AIEnhancedChartTrader_NT8_[TECHNICAL_ID].zip" at bounding box center [1050, 565] width 370 height 26
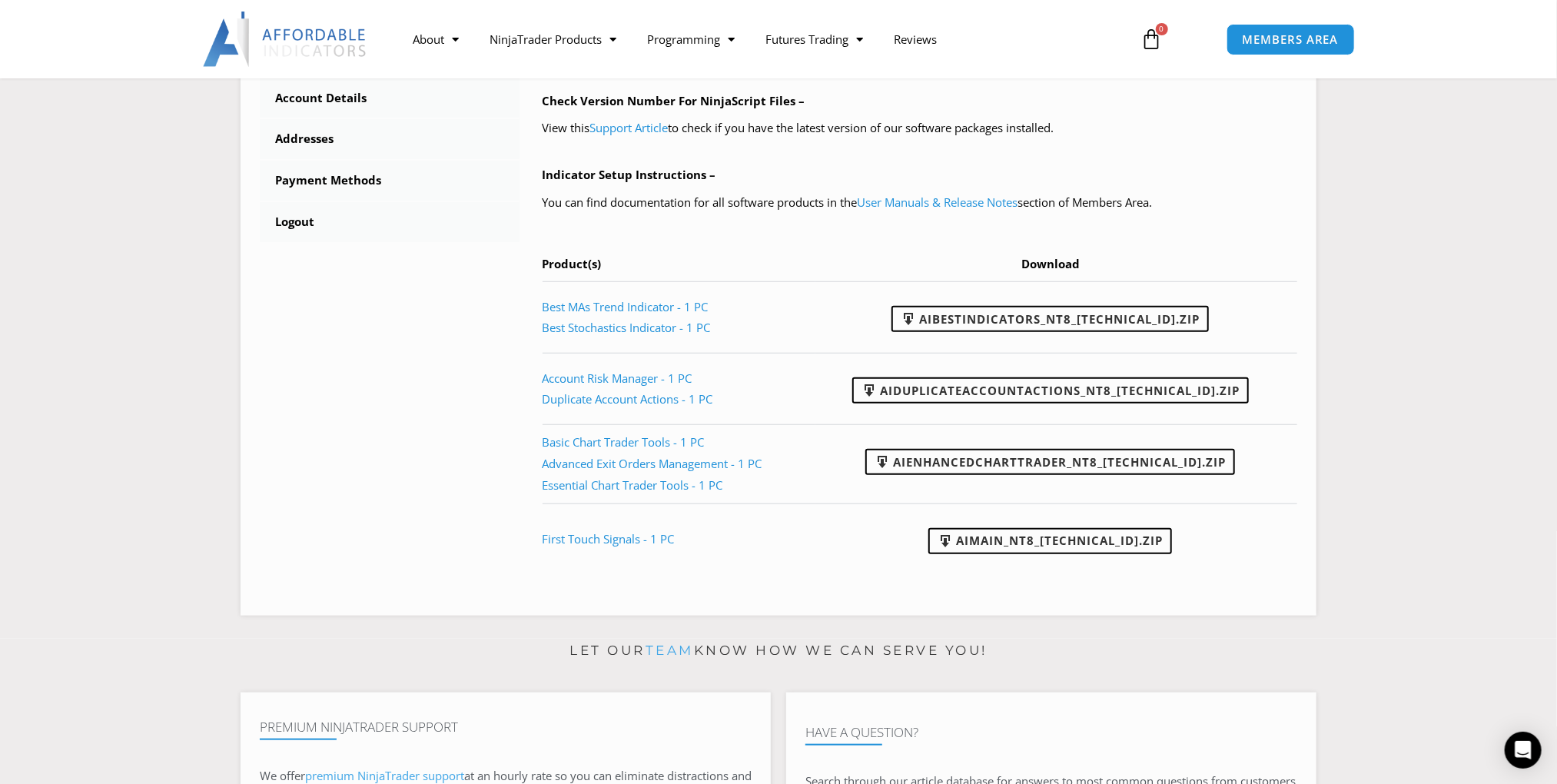
scroll to position [614, 0]
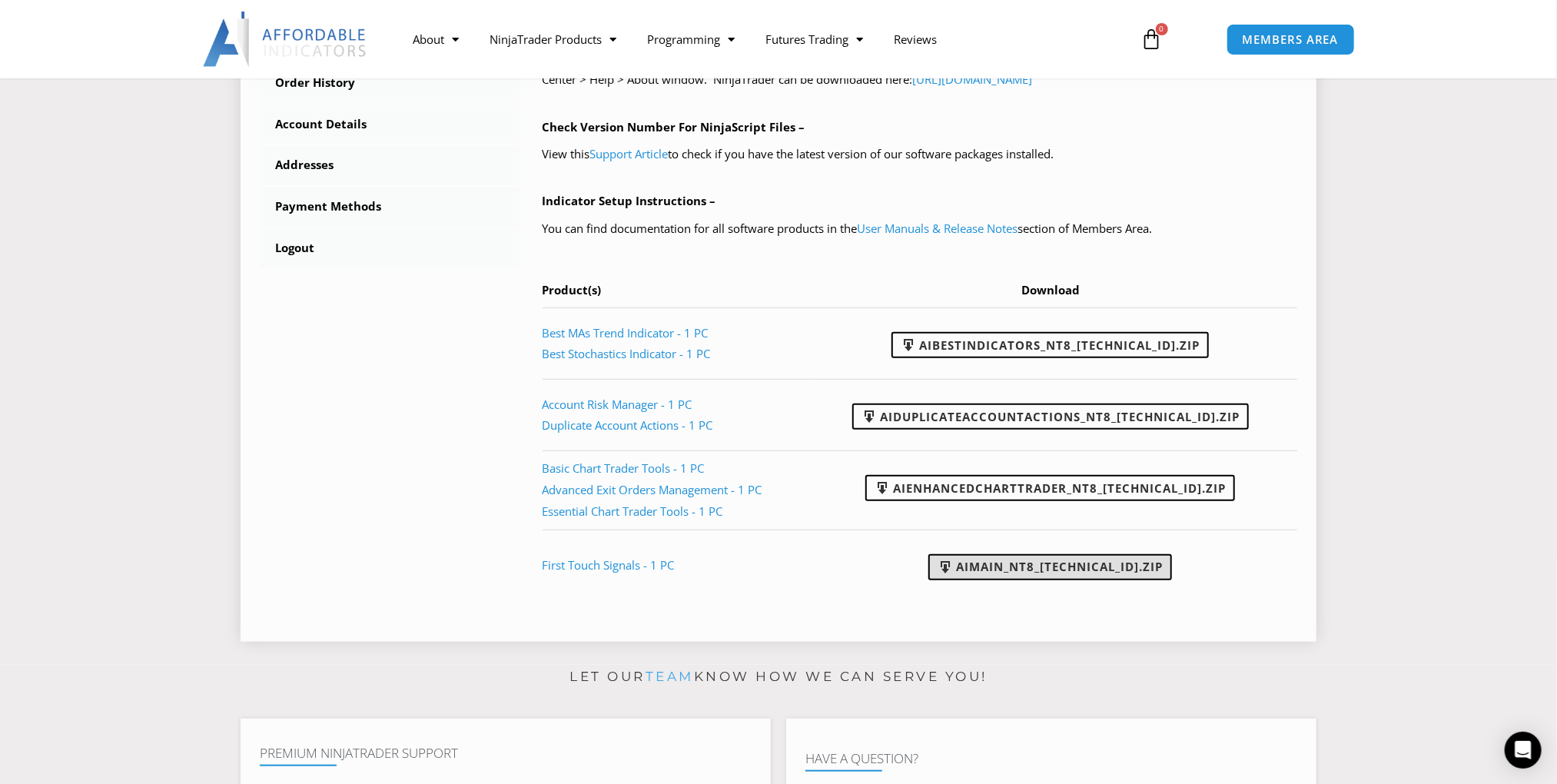
click at [1075, 565] on link "AIMain_NT8_[TECHNICAL_ID].zip" at bounding box center [1050, 567] width 244 height 26
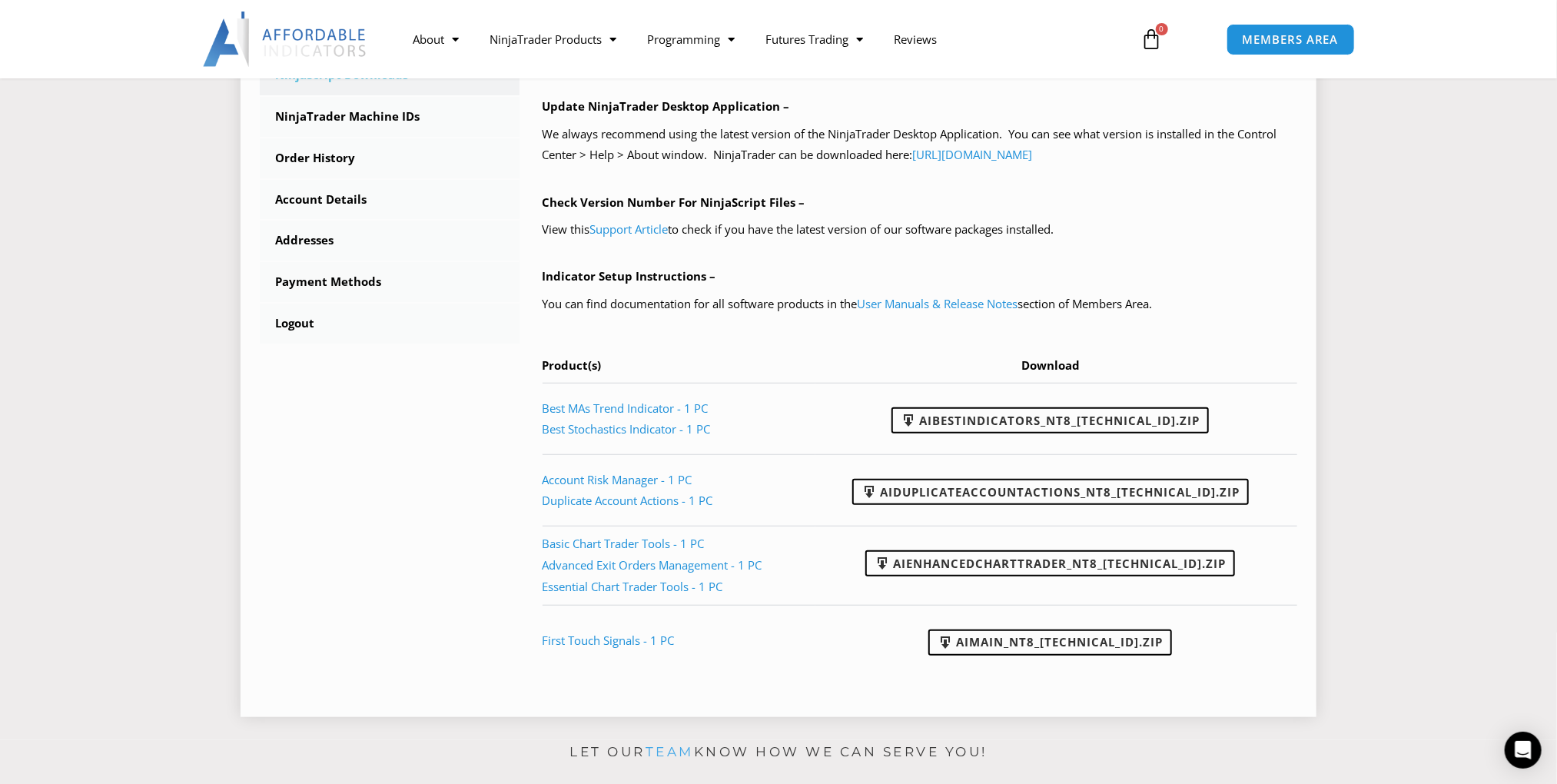
scroll to position [538, 0]
click at [988, 303] on link "User Manuals & Release Notes" at bounding box center [937, 304] width 160 height 16
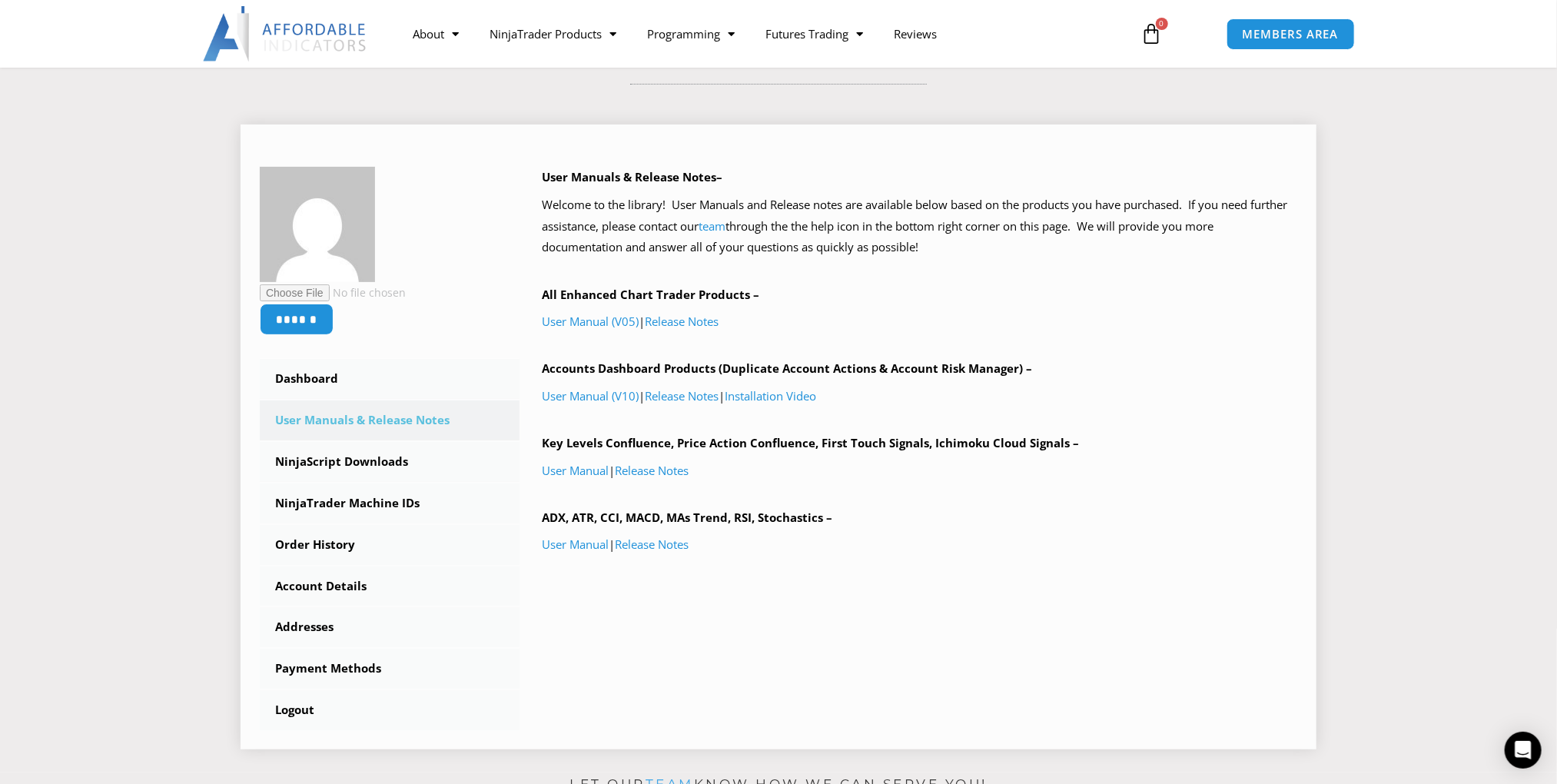
scroll to position [154, 0]
click at [689, 320] on link "Release Notes" at bounding box center [682, 320] width 73 height 16
click at [705, 392] on link "Release Notes" at bounding box center [682, 394] width 73 height 16
click at [669, 464] on link "Release Notes" at bounding box center [652, 469] width 73 height 16
click at [656, 544] on link "Release Notes" at bounding box center [652, 543] width 73 height 16
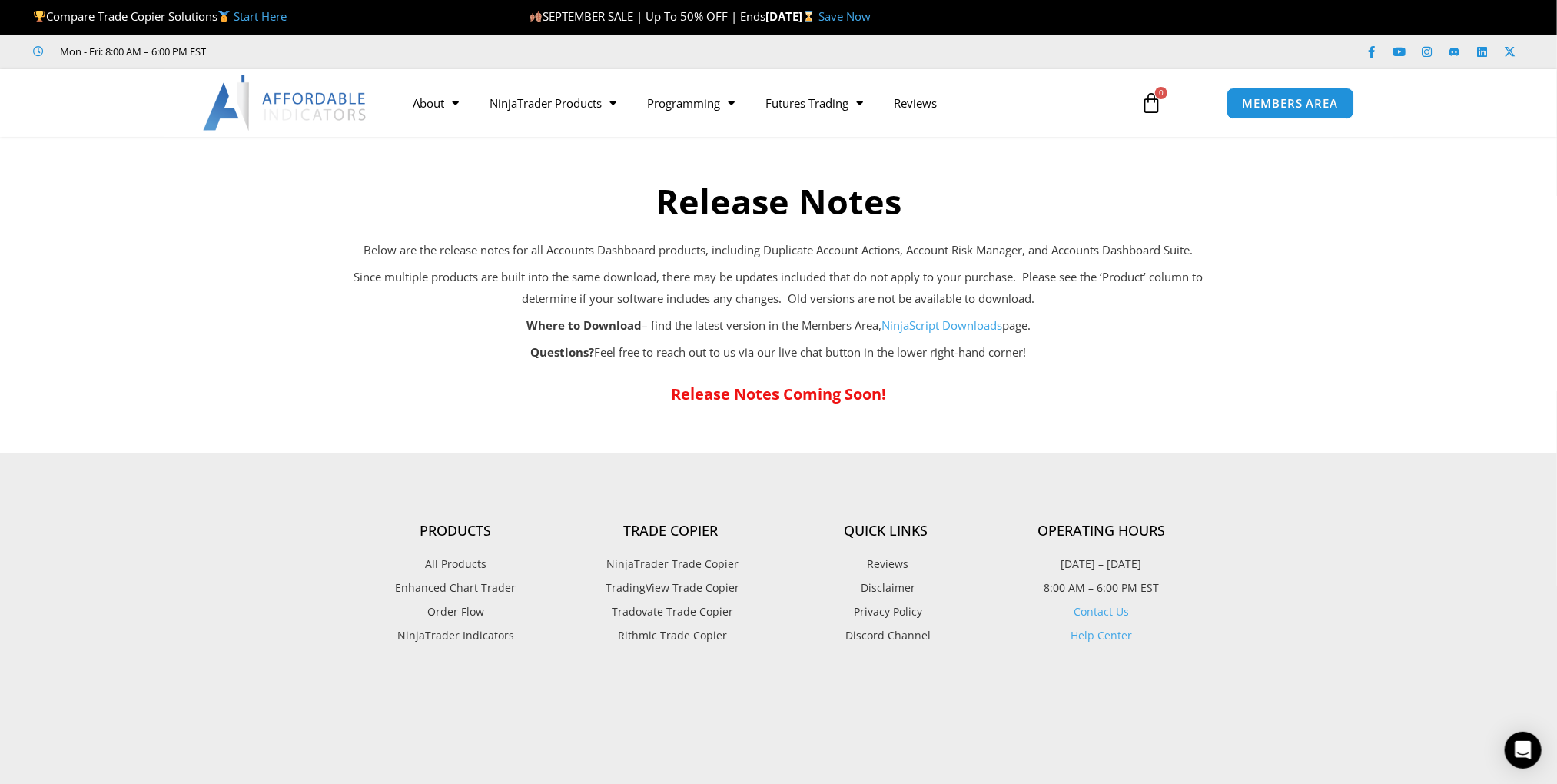
click at [949, 328] on link "NinjaScript Downloads" at bounding box center [942, 325] width 121 height 16
